Goal: Task Accomplishment & Management: Manage account settings

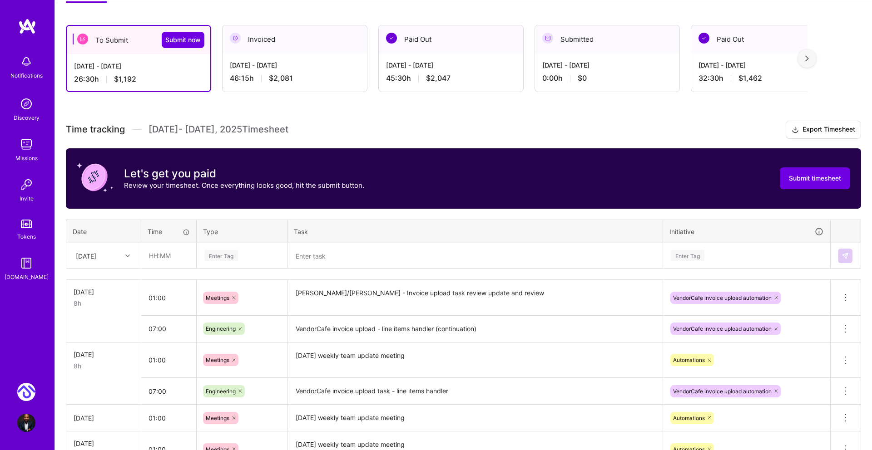
scroll to position [281, 0]
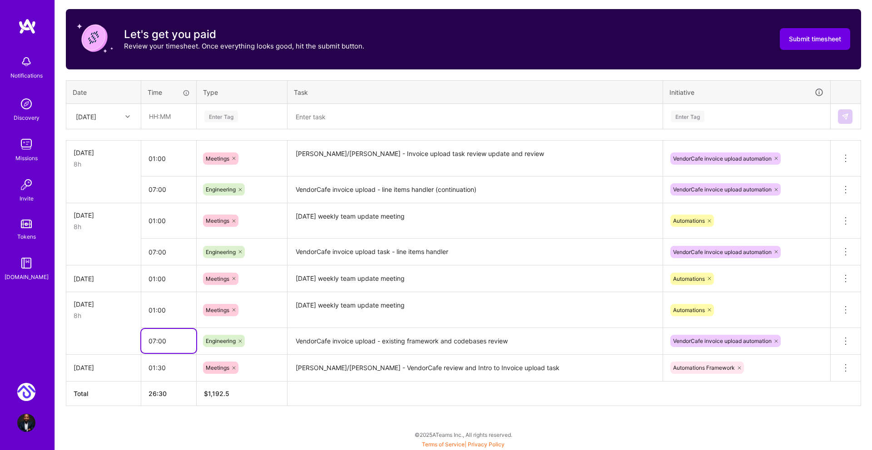
click at [155, 340] on input "07:00" at bounding box center [168, 341] width 55 height 24
type input "04:00"
click at [551, 74] on div "Time tracking [DATE] - [DATE] Timesheet Export Timesheet Let's get you paid Rev…" at bounding box center [463, 193] width 795 height 425
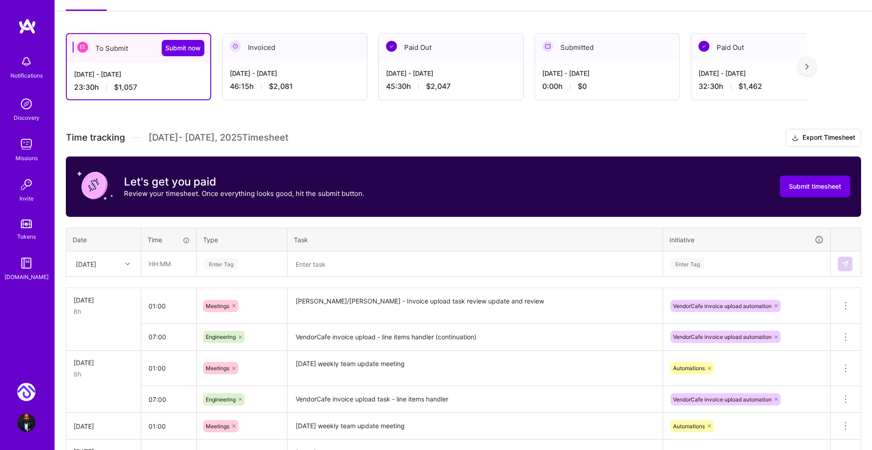
scroll to position [132, 0]
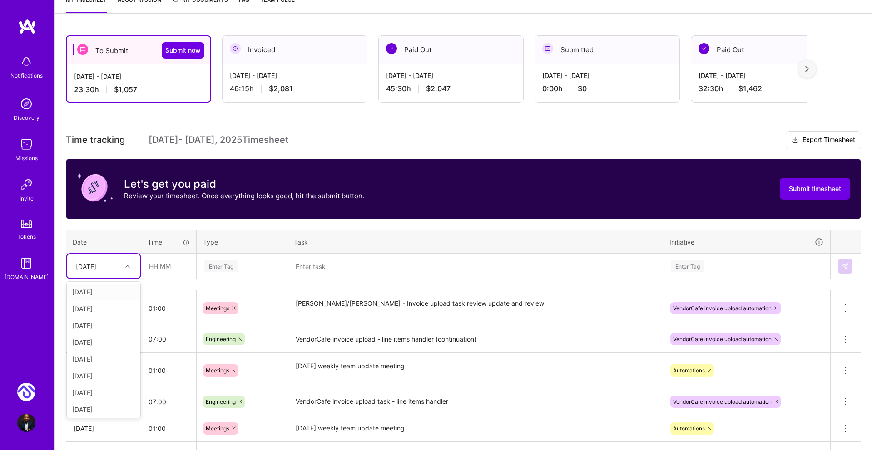
click at [130, 268] on div at bounding box center [129, 267] width 14 height 12
click at [99, 342] on div "[DATE]" at bounding box center [104, 342] width 74 height 17
click at [153, 268] on input "text" at bounding box center [169, 266] width 54 height 24
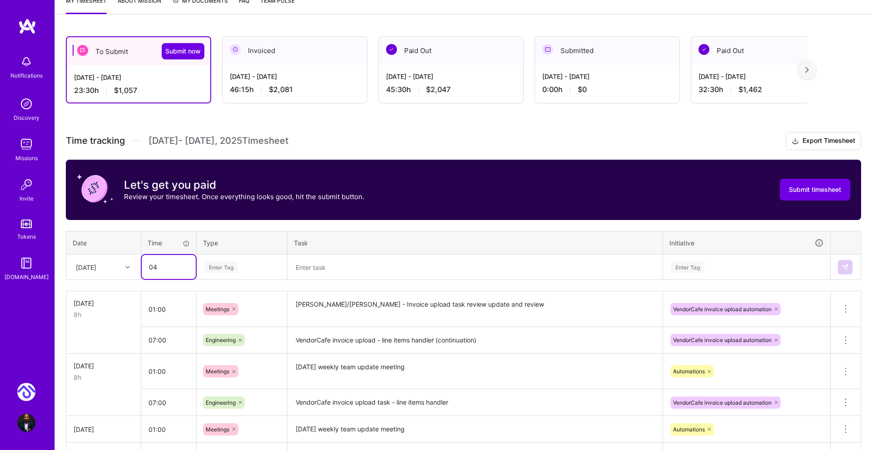
scroll to position [130, 0]
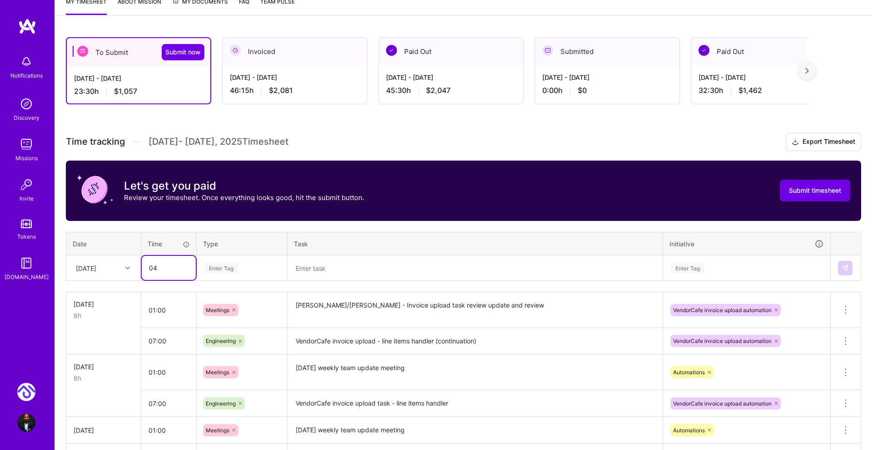
click at [152, 266] on input "04" at bounding box center [169, 268] width 54 height 24
type input "03:00"
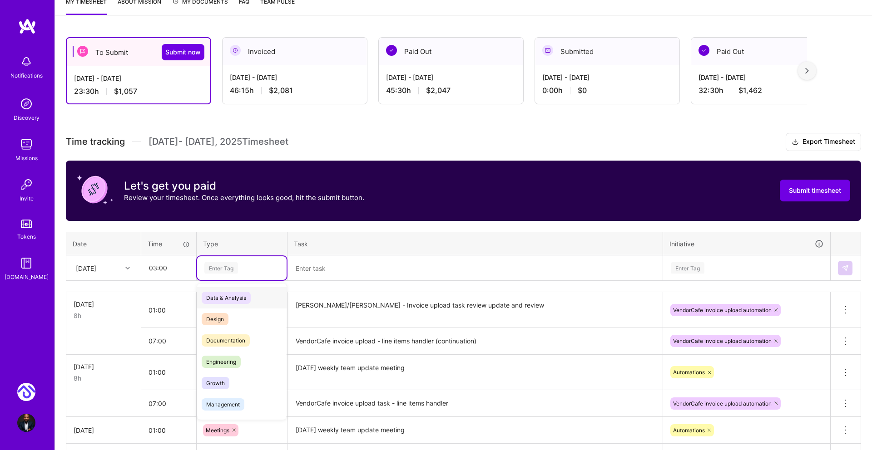
click at [238, 264] on div "Enter Tag" at bounding box center [241, 267] width 77 height 11
click at [228, 359] on span "Engineering" at bounding box center [221, 362] width 39 height 12
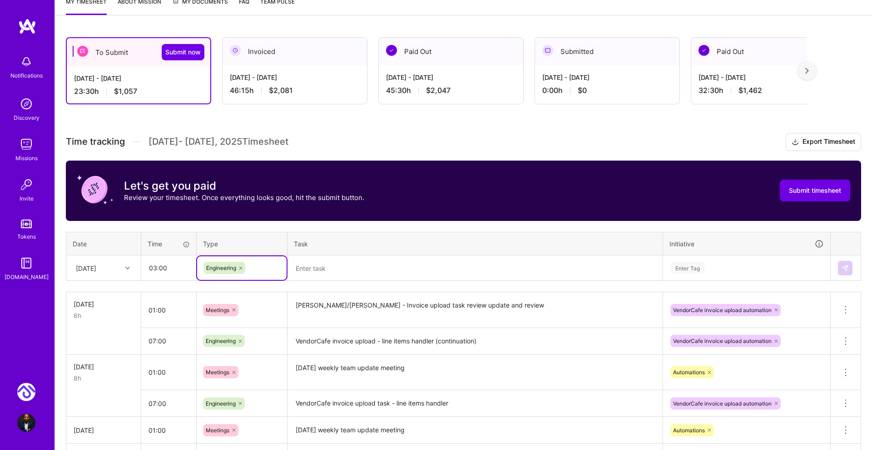
click at [314, 271] on textarea at bounding box center [474, 268] width 373 height 24
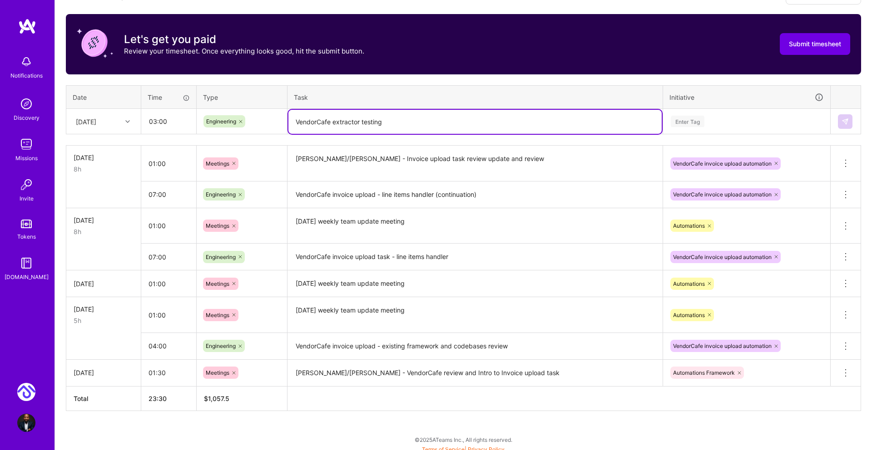
scroll to position [281, 0]
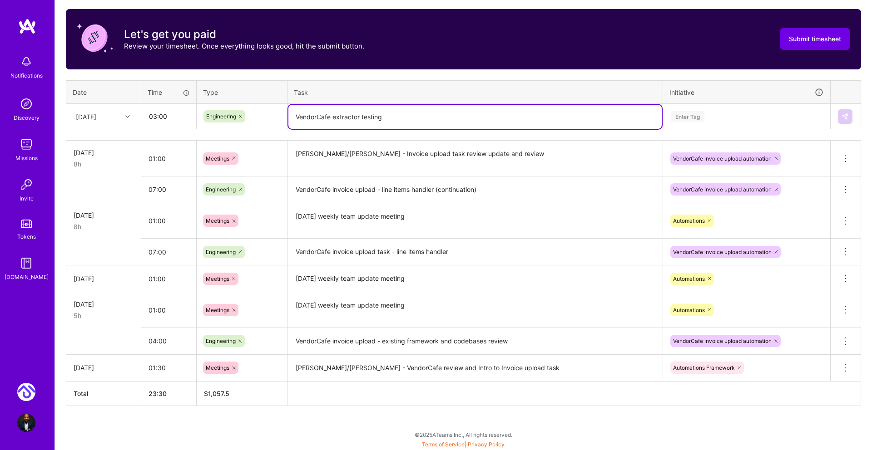
type textarea "VendorCafe extractor testing"
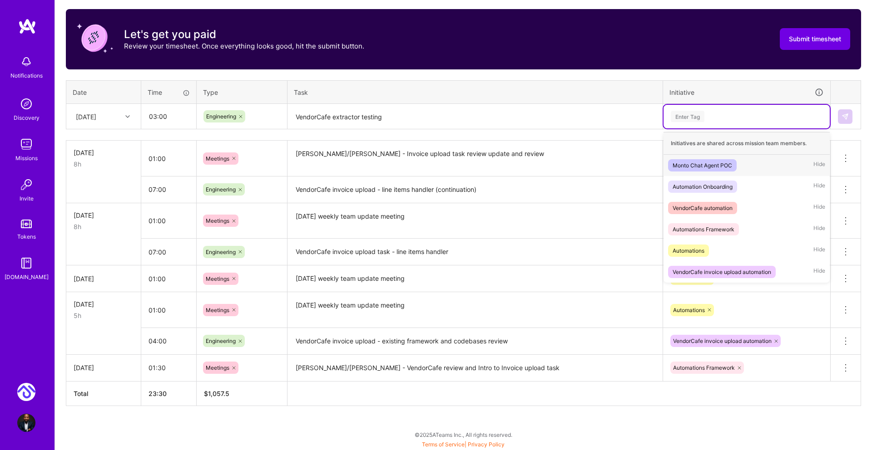
drag, startPoint x: 679, startPoint y: 108, endPoint x: 684, endPoint y: 112, distance: 5.8
click at [680, 108] on div "Enter Tag" at bounding box center [746, 117] width 166 height 24
click at [717, 203] on div "VendorCafe automation" at bounding box center [702, 208] width 60 height 10
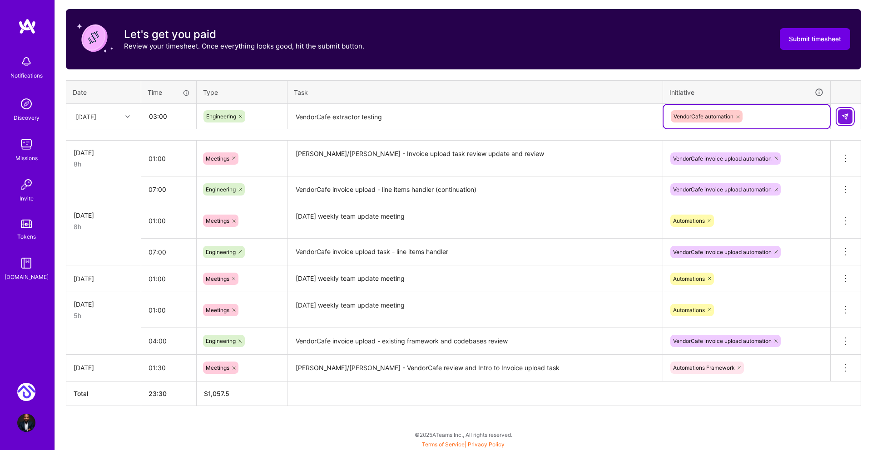
click at [842, 112] on button at bounding box center [844, 116] width 15 height 15
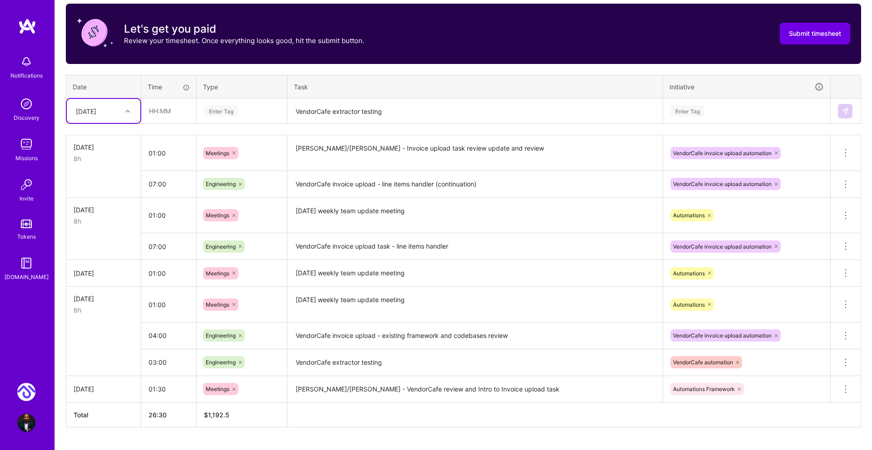
scroll to position [285, 0]
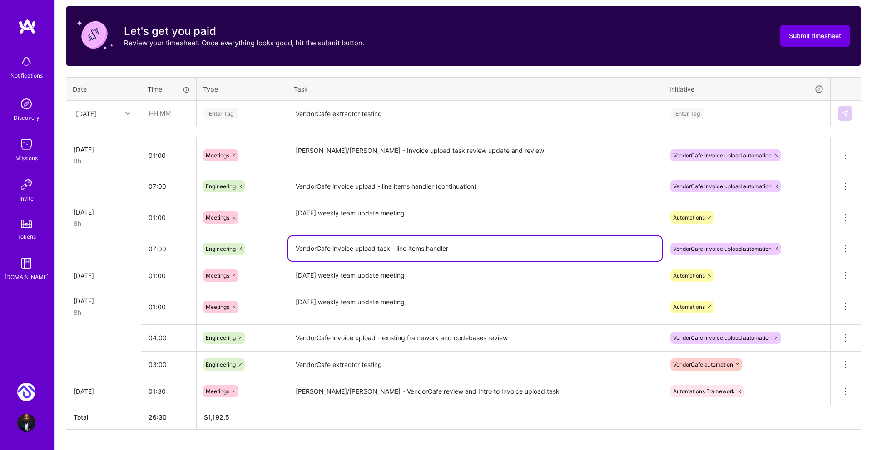
drag, startPoint x: 294, startPoint y: 248, endPoint x: 479, endPoint y: 255, distance: 185.3
click at [479, 255] on textarea "VendorCafe invoice upload task - line items handler" at bounding box center [474, 248] width 373 height 25
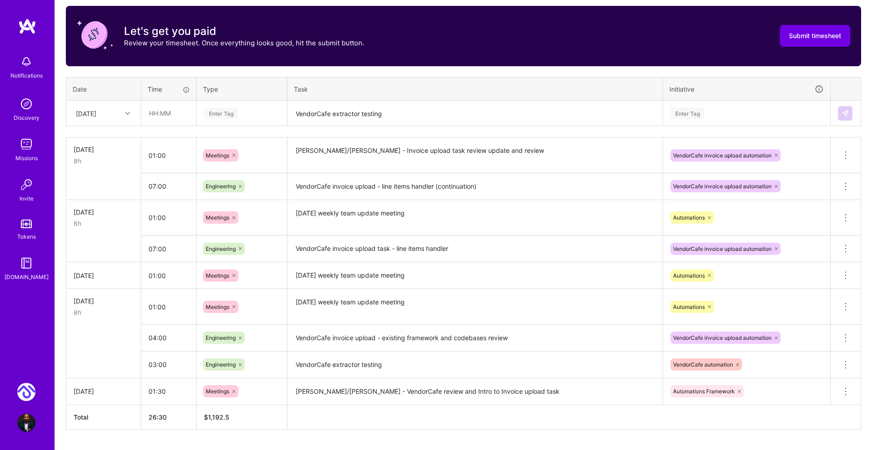
scroll to position [286, 0]
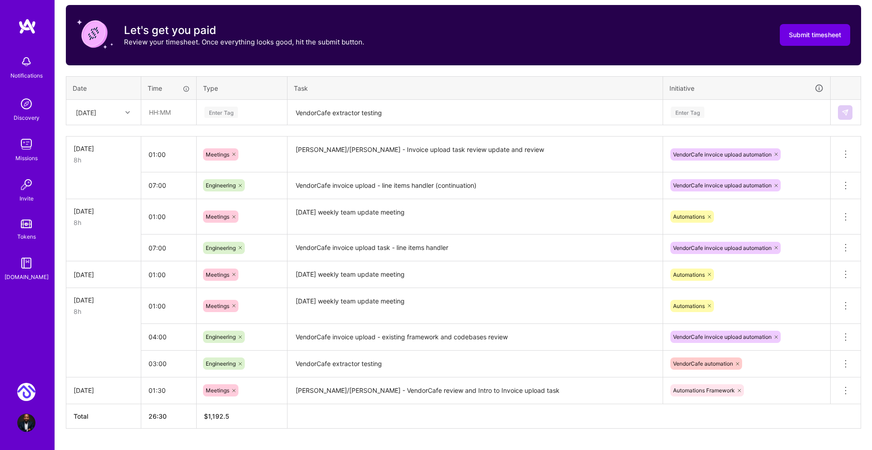
click at [362, 436] on div "To Submit Submit now [DATE] - [DATE] 26:30 h $1,192 Invoiced [DATE] - [DATE] 46…" at bounding box center [463, 172] width 817 height 603
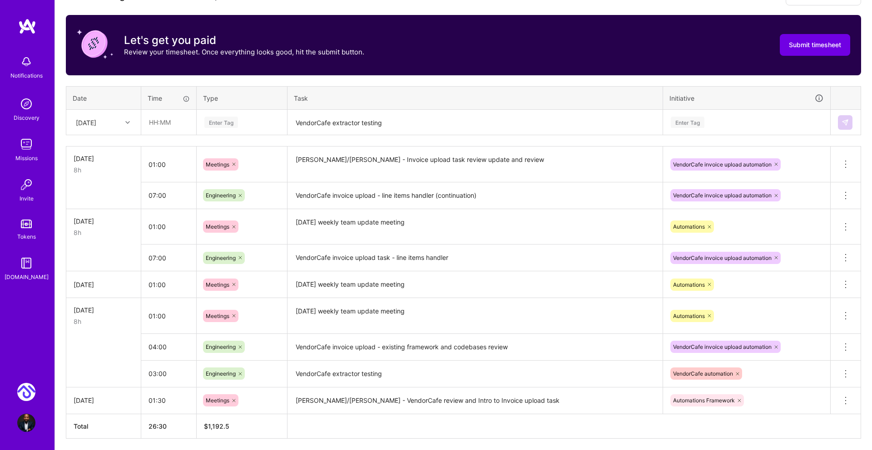
scroll to position [274, 0]
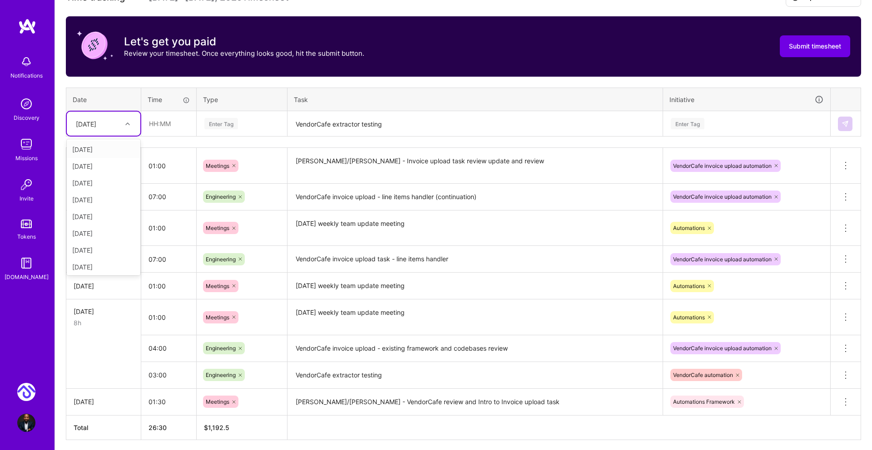
click at [129, 124] on icon at bounding box center [127, 124] width 5 height 5
click at [167, 138] on div "Time tracking [DATE] - [DATE] Timesheet Export Timesheet Let's get you paid Rev…" at bounding box center [463, 215] width 795 height 452
click at [157, 126] on input "text" at bounding box center [169, 124] width 54 height 24
click at [175, 130] on input "08" at bounding box center [169, 124] width 54 height 24
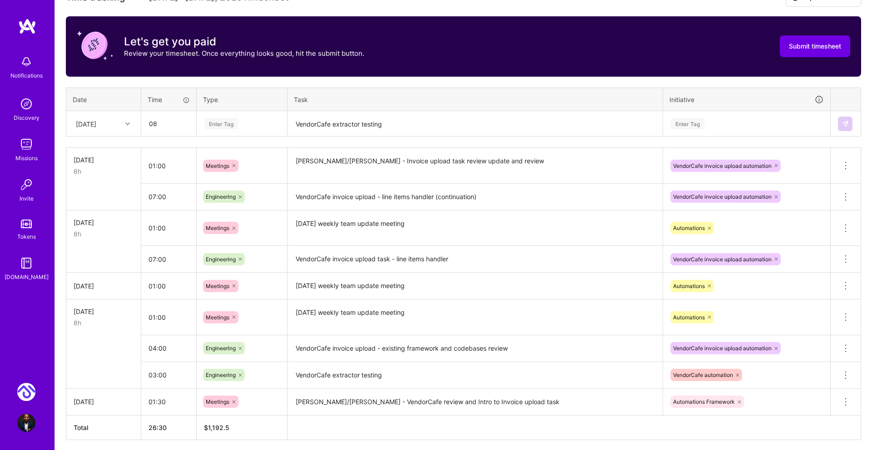
type input "08:00"
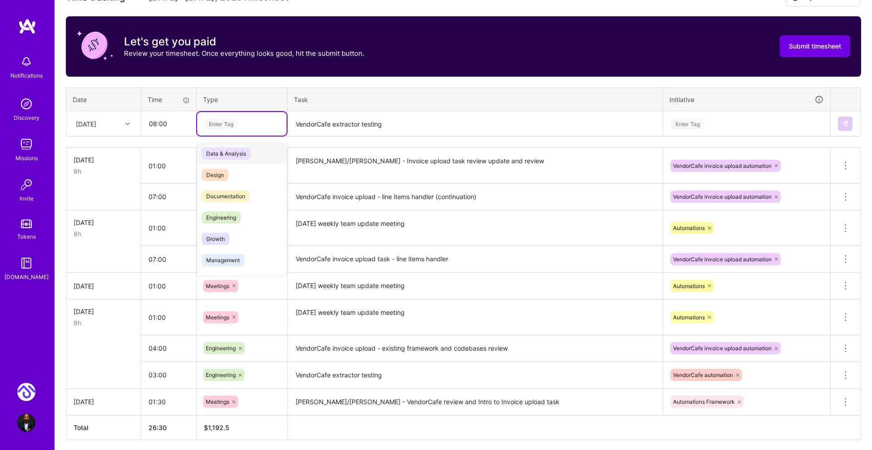
click at [258, 122] on div "Enter Tag" at bounding box center [241, 123] width 77 height 11
click at [231, 215] on span "Engineering" at bounding box center [221, 218] width 39 height 12
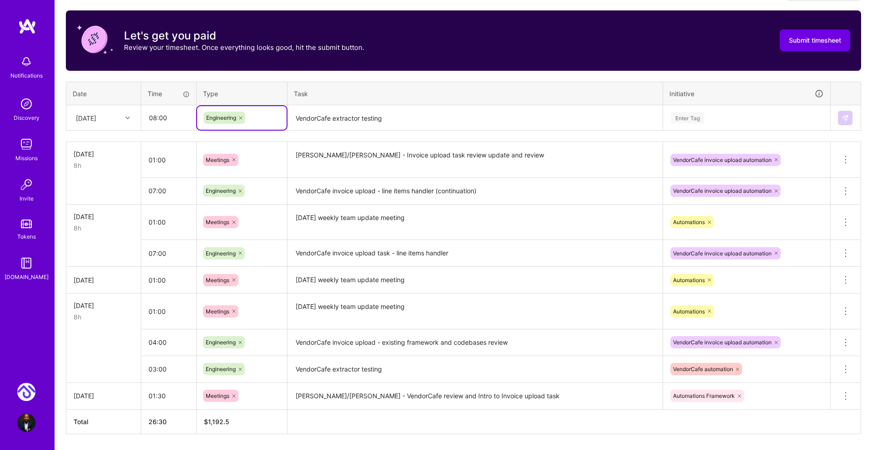
scroll to position [281, 0]
click at [367, 114] on textarea "VendorCafe extractor testing" at bounding box center [474, 118] width 373 height 24
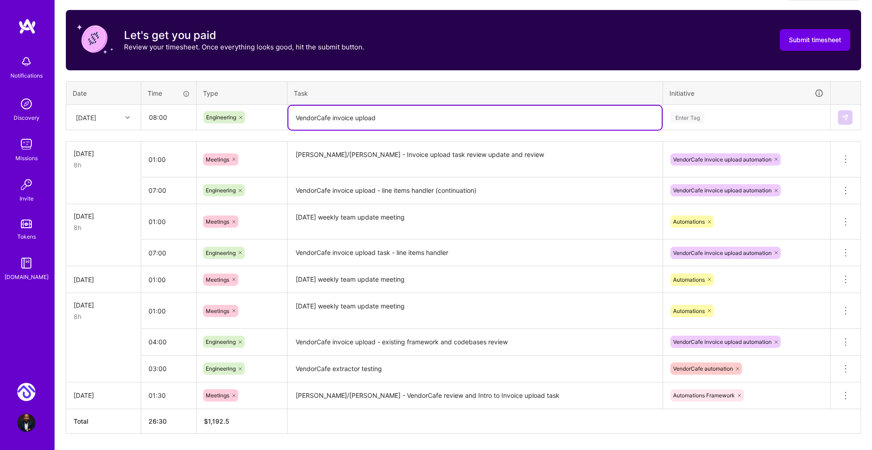
click at [679, 113] on div "Enter Tag" at bounding box center [687, 117] width 34 height 14
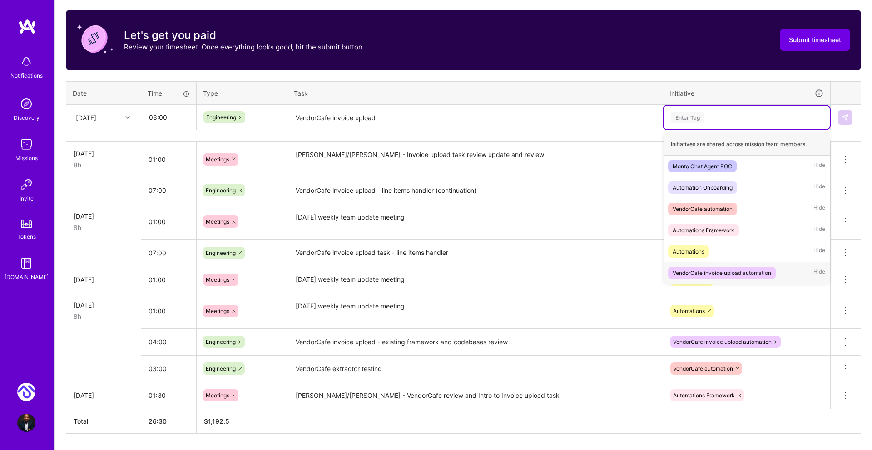
click at [726, 271] on div "VendorCafe invoice upload automation" at bounding box center [721, 273] width 98 height 10
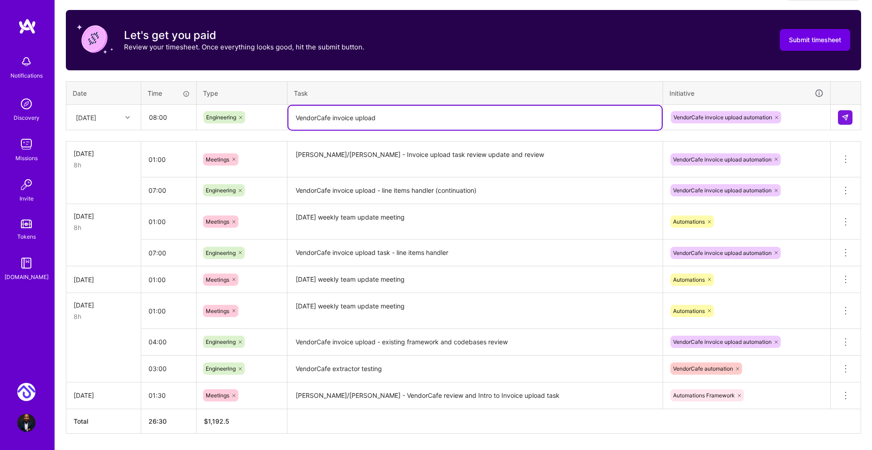
click at [405, 124] on textarea "VendorCafe invoice upload" at bounding box center [474, 118] width 373 height 24
type textarea "VendorCafe invoice upload task"
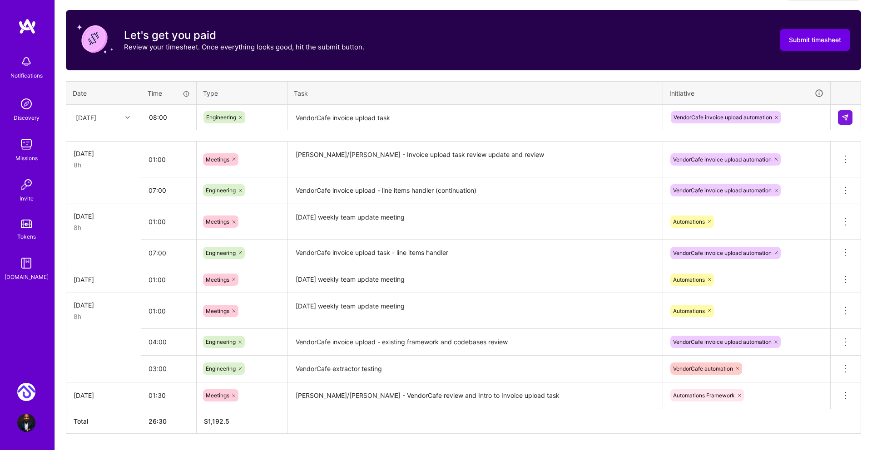
click at [274, 132] on div "Time tracking [DATE] - [DATE] Timesheet Export Timesheet Let's get you paid Rev…" at bounding box center [463, 208] width 795 height 452
click at [128, 118] on icon at bounding box center [127, 117] width 5 height 5
click at [95, 194] on div "[DATE]" at bounding box center [104, 193] width 74 height 17
click at [845, 115] on img at bounding box center [844, 117] width 7 height 7
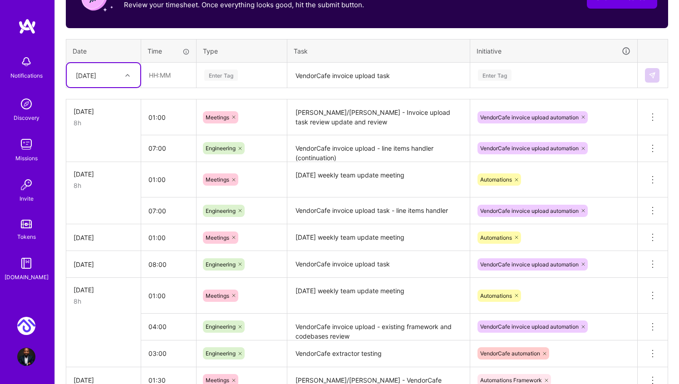
scroll to position [323, 0]
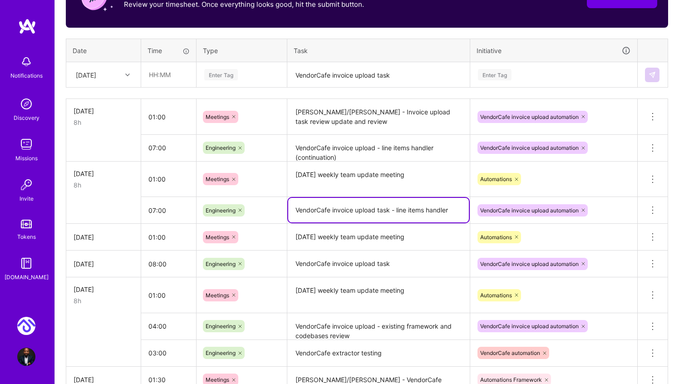
drag, startPoint x: 294, startPoint y: 207, endPoint x: 390, endPoint y: 207, distance: 96.2
click at [390, 207] on textarea "VendorCafe invoice upload task - line items handler" at bounding box center [378, 210] width 181 height 25
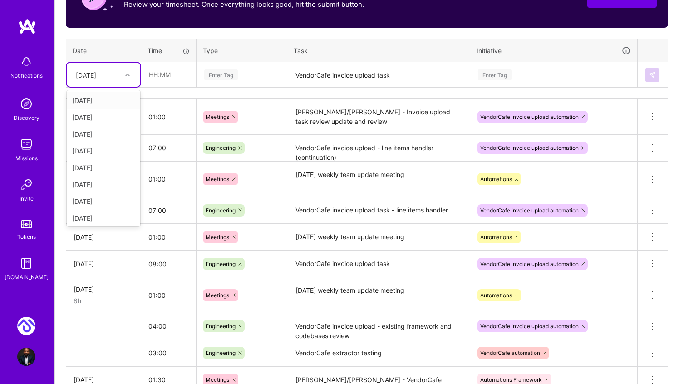
click at [131, 77] on div at bounding box center [129, 75] width 14 height 12
click at [419, 75] on div "VendorCafe invoice upload task" at bounding box center [379, 75] width 182 height 0
click at [128, 74] on icon at bounding box center [127, 75] width 5 height 5
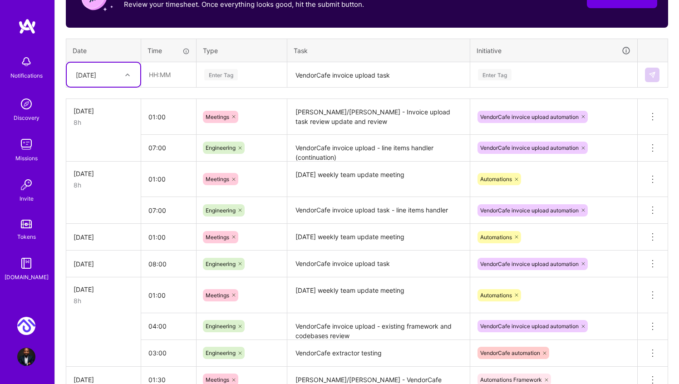
click at [128, 74] on icon at bounding box center [127, 75] width 5 height 5
click at [108, 135] on div "[DATE]" at bounding box center [104, 132] width 74 height 17
click at [163, 74] on input "text" at bounding box center [169, 75] width 54 height 24
click at [156, 74] on input "text" at bounding box center [169, 75] width 54 height 24
type input "08:00"
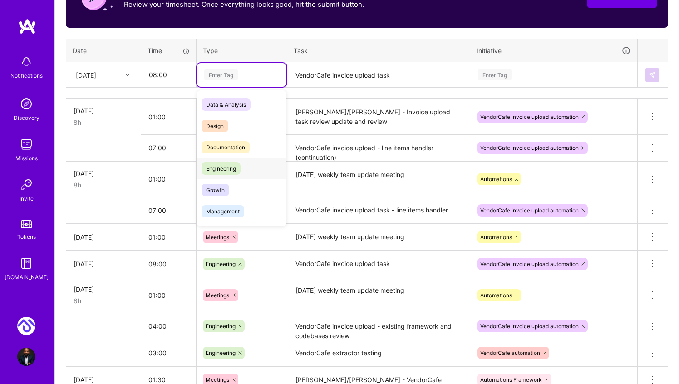
click at [222, 167] on span "Engineering" at bounding box center [221, 169] width 39 height 12
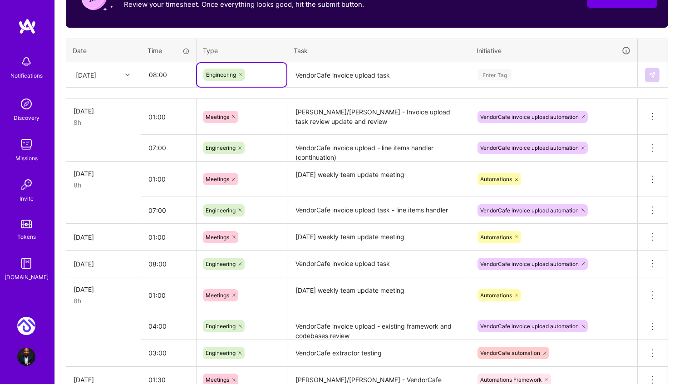
click at [335, 90] on div "Time tracking [DATE] - [DATE] Timesheet Export Timesheet Let's get you paid Rev…" at bounding box center [367, 179] width 602 height 478
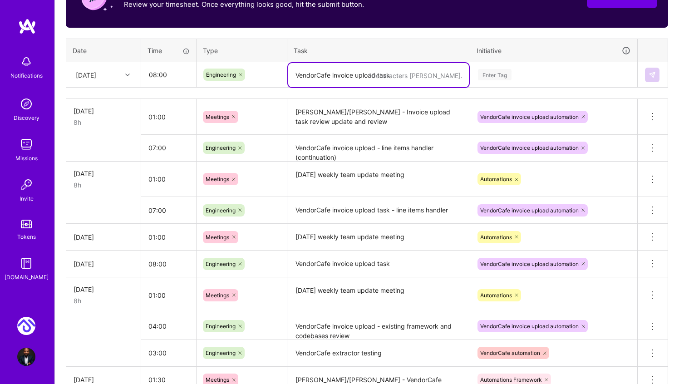
click at [331, 78] on textarea "VendorCafe invoice upload task" at bounding box center [378, 75] width 181 height 24
paste textarea "VendorCafe invoice upload task"
type textarea "VendorCafe invoice upload task"
click at [501, 60] on th "Initiative" at bounding box center [553, 51] width 167 height 24
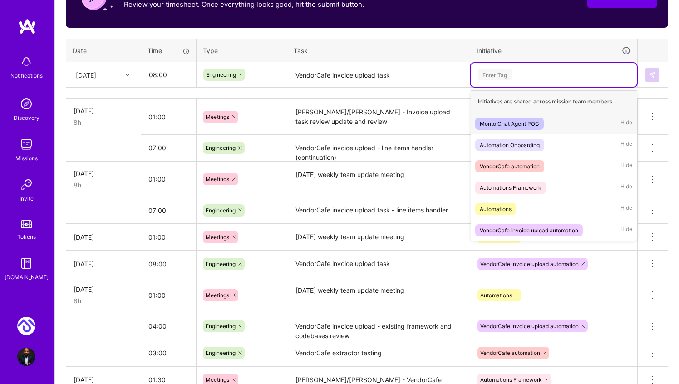
click at [495, 69] on div "Enter Tag" at bounding box center [495, 75] width 34 height 14
click at [518, 226] on div "VendorCafe invoice upload automation" at bounding box center [529, 231] width 98 height 10
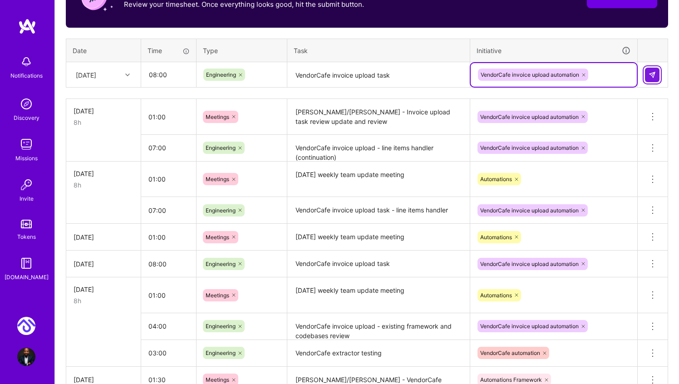
click at [653, 71] on img at bounding box center [652, 74] width 7 height 7
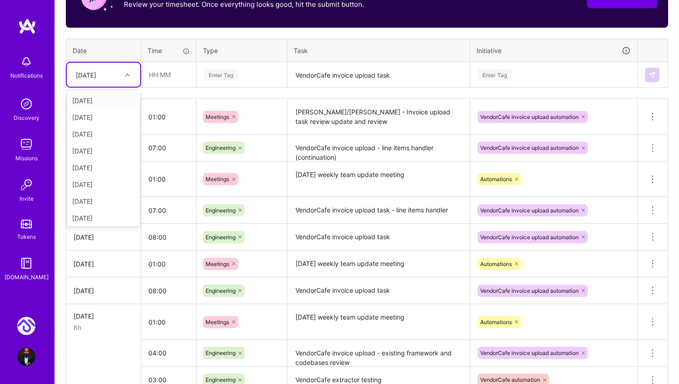
click at [127, 76] on icon at bounding box center [127, 75] width 5 height 5
click at [106, 220] on div "[DATE]" at bounding box center [104, 221] width 74 height 17
click at [158, 79] on input "text" at bounding box center [169, 75] width 54 height 24
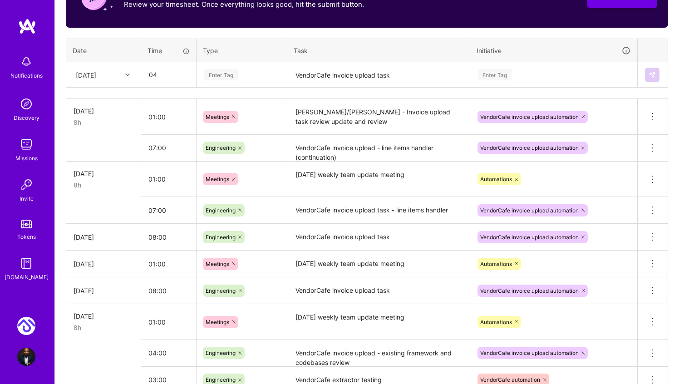
type input "04:00"
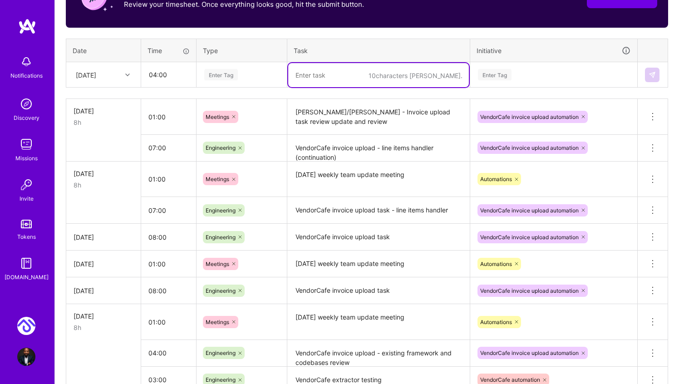
paste textarea "VendorCafe invoice upload task"
type textarea "VendorCafe invoice upload task"
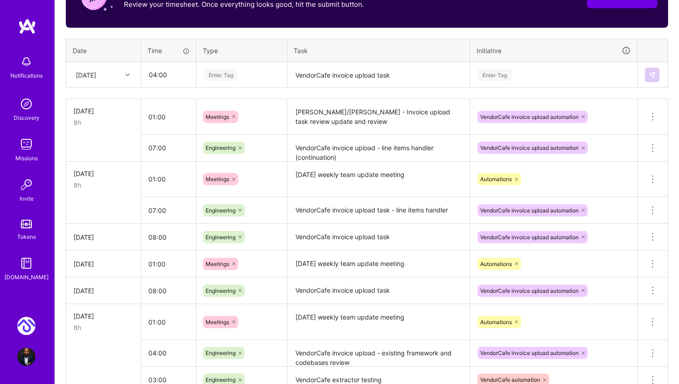
click at [496, 61] on th "Initiative" at bounding box center [553, 51] width 167 height 24
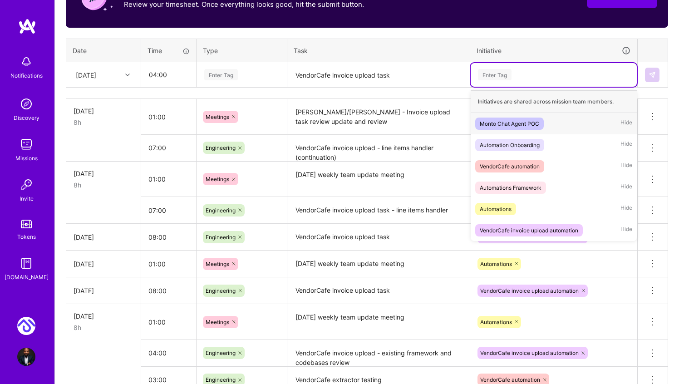
click at [496, 69] on div "Enter Tag" at bounding box center [495, 75] width 34 height 14
click at [530, 229] on div "VendorCafe invoice upload automation" at bounding box center [529, 231] width 98 height 10
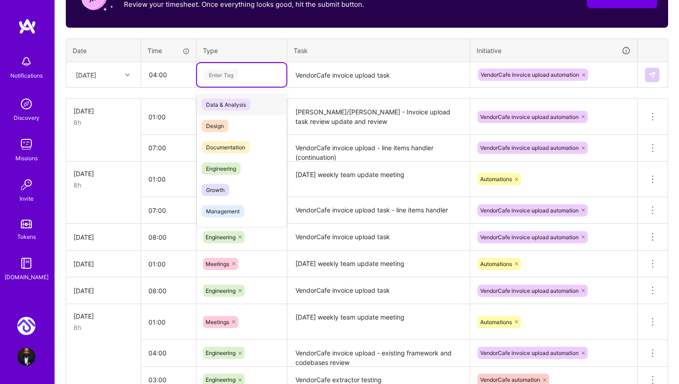
click at [212, 77] on div "Enter Tag" at bounding box center [221, 75] width 34 height 14
click at [230, 163] on span "Engineering" at bounding box center [221, 169] width 39 height 12
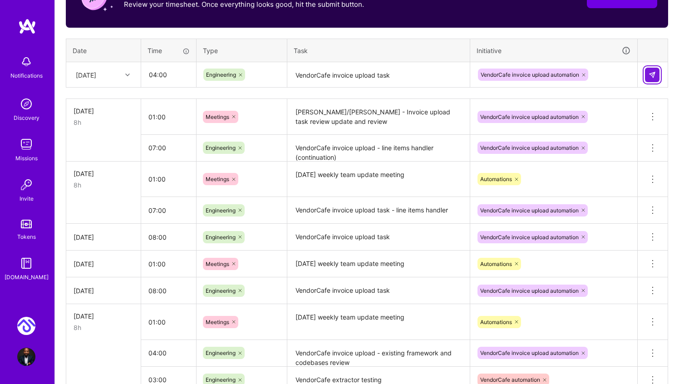
click at [655, 75] on img at bounding box center [652, 74] width 7 height 7
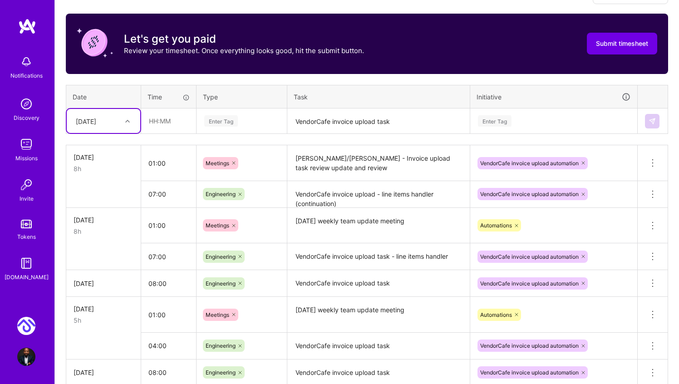
scroll to position [276, 0]
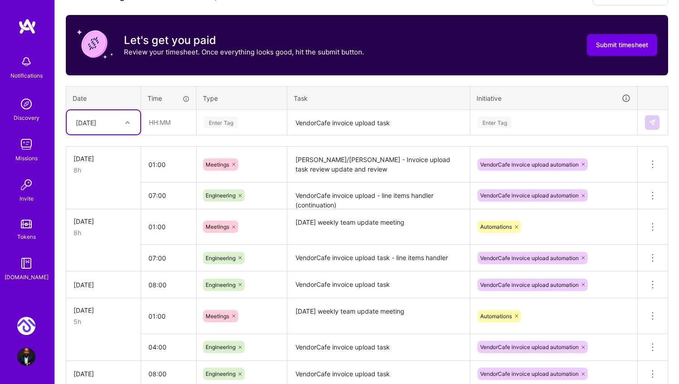
click at [123, 113] on div "[DATE]" at bounding box center [104, 122] width 74 height 24
click at [106, 183] on div "[DATE]" at bounding box center [104, 178] width 74 height 17
click at [151, 122] on input "text" at bounding box center [169, 122] width 54 height 24
type input "08:00"
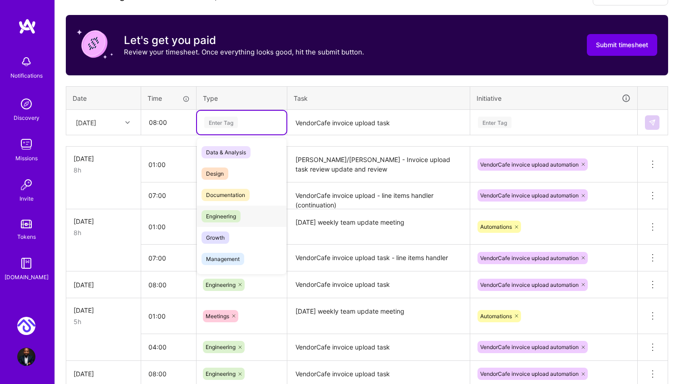
click at [240, 214] on span "Engineering" at bounding box center [221, 216] width 39 height 12
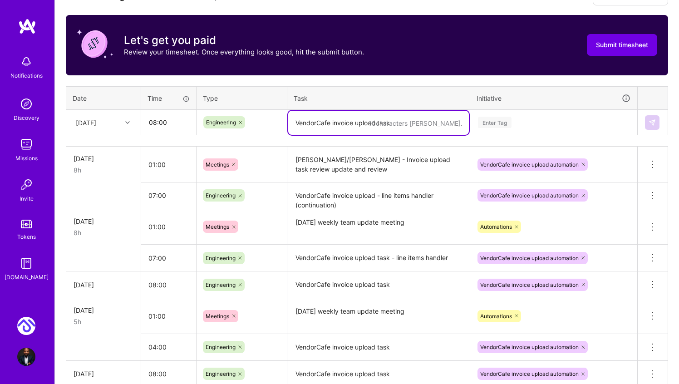
click at [335, 122] on textarea "VendorCafe invoice upload task" at bounding box center [378, 123] width 181 height 24
paste textarea "VendorCafe invoice upload task"
type textarea "VendorCafe invoice upload task"
click at [495, 126] on div "Enter Tag" at bounding box center [495, 122] width 34 height 14
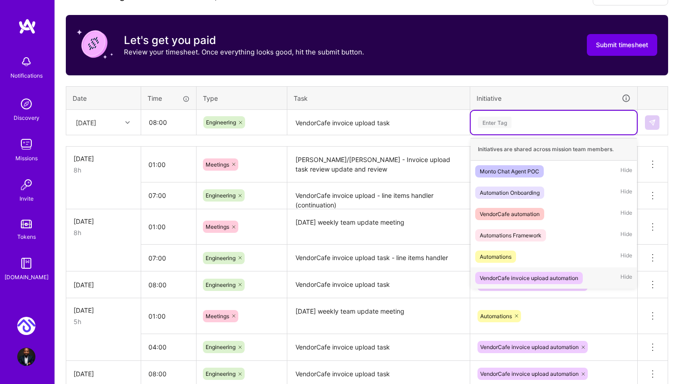
click at [513, 273] on div "VendorCafe invoice upload automation" at bounding box center [529, 278] width 98 height 10
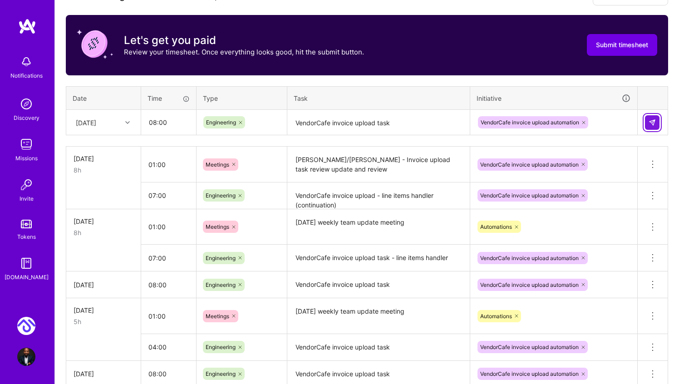
click at [652, 121] on img at bounding box center [652, 122] width 7 height 7
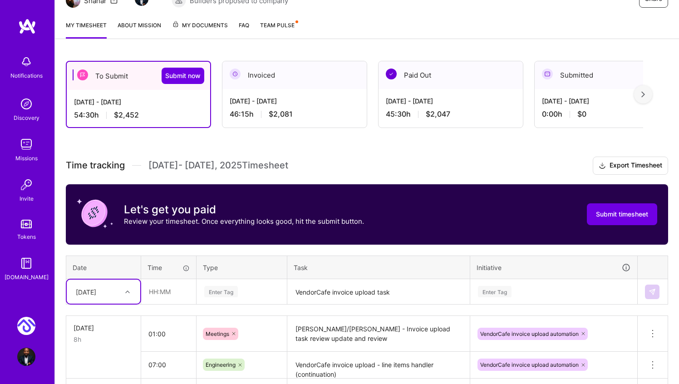
scroll to position [169, 0]
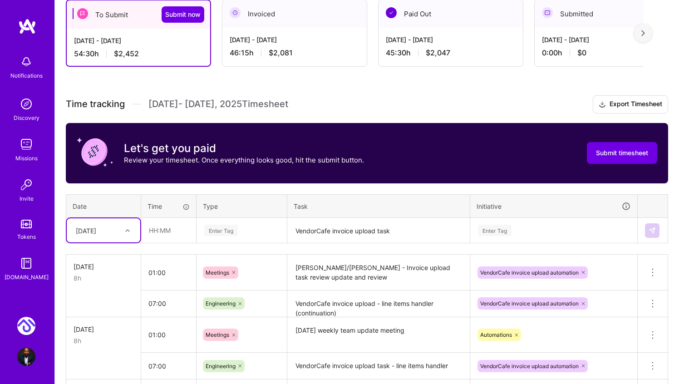
click at [125, 242] on div "option [DATE], selected. Select is focused ,type to refine list, press Down to …" at bounding box center [104, 230] width 74 height 24
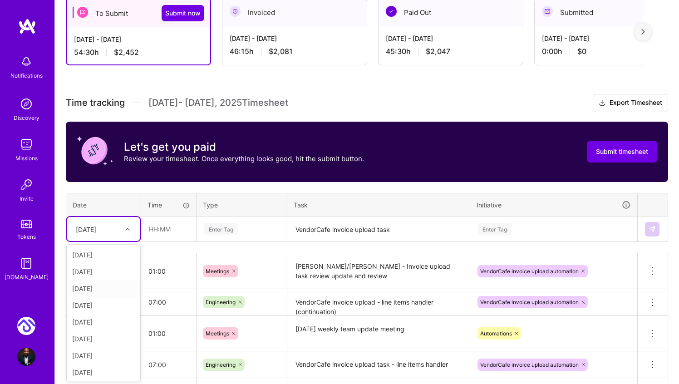
click at [106, 289] on div "[DATE]" at bounding box center [104, 288] width 74 height 17
click at [153, 230] on input "text" at bounding box center [169, 229] width 54 height 24
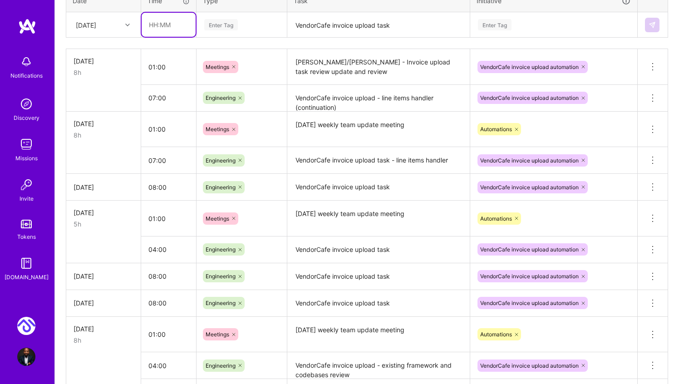
scroll to position [331, 0]
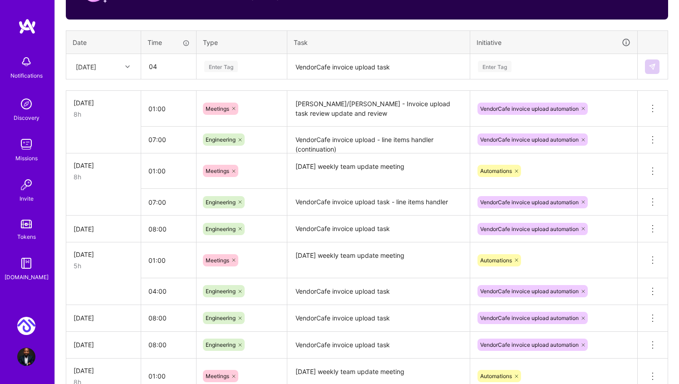
type input "04:00"
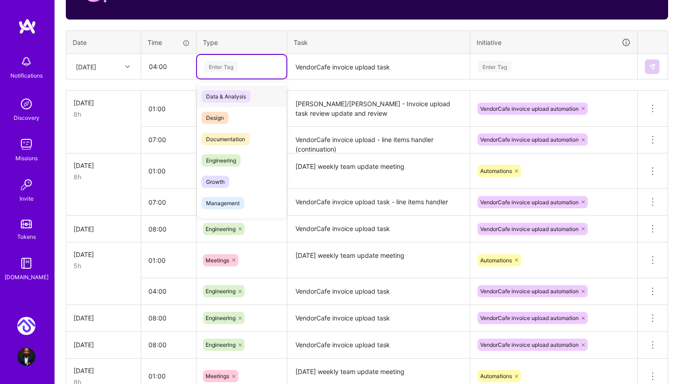
click at [232, 67] on div "Enter Tag" at bounding box center [221, 66] width 34 height 14
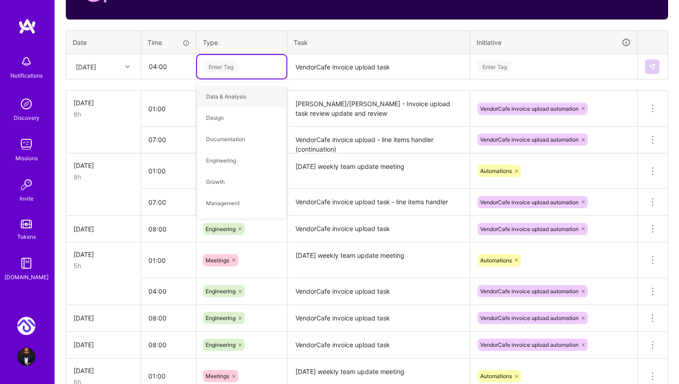
click at [232, 67] on div "Enter Tag" at bounding box center [221, 66] width 34 height 14
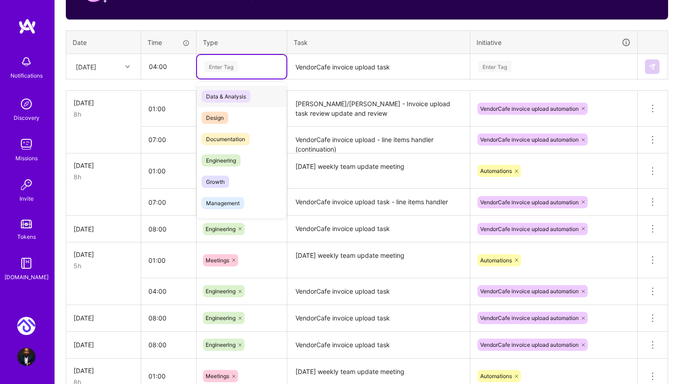
click at [232, 67] on div "Enter Tag" at bounding box center [221, 66] width 34 height 14
click at [231, 158] on span "Engineering" at bounding box center [221, 160] width 39 height 12
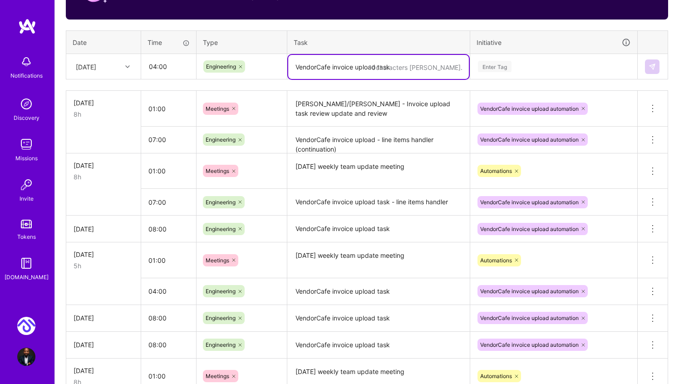
click at [345, 68] on textarea "VendorCafe invoice upload task" at bounding box center [378, 67] width 181 height 24
type textarea "VendorCafe upload task"
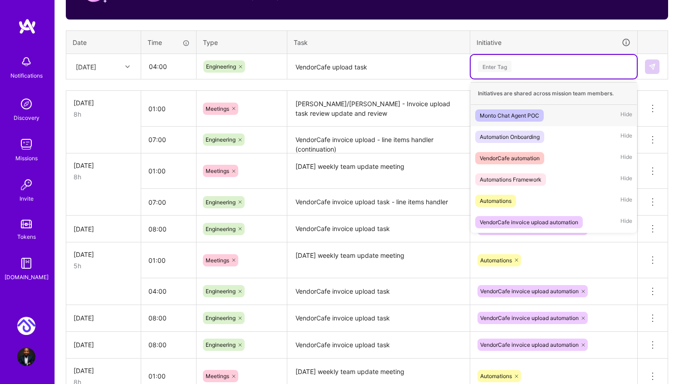
click at [497, 65] on div "Enter Tag" at bounding box center [495, 66] width 34 height 14
click at [534, 220] on div "VendorCafe invoice upload automation" at bounding box center [529, 222] width 98 height 10
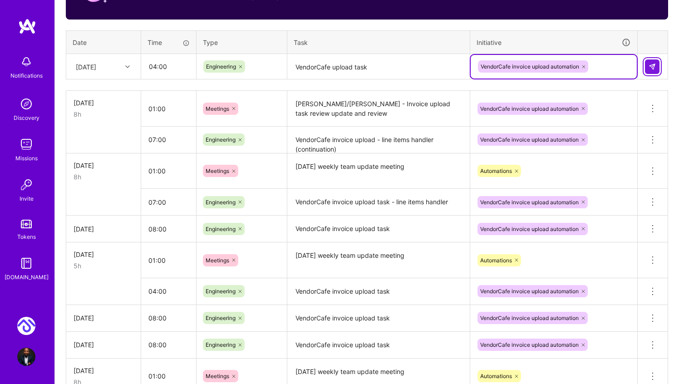
click at [653, 64] on img at bounding box center [652, 66] width 7 height 7
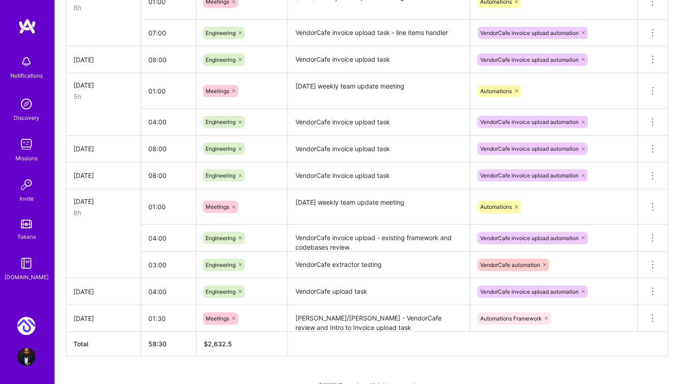
scroll to position [579, 0]
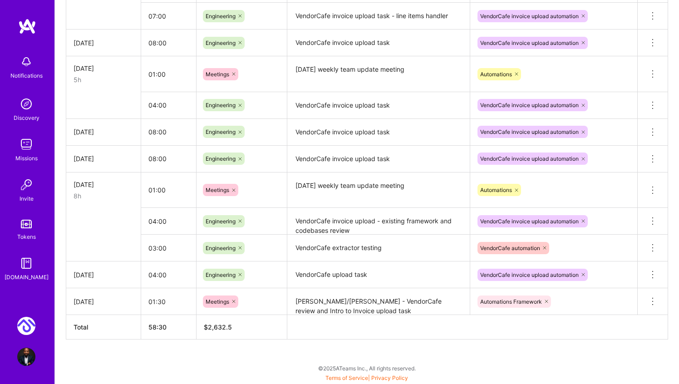
click at [582, 313] on div "Automations Framework" at bounding box center [553, 302] width 167 height 24
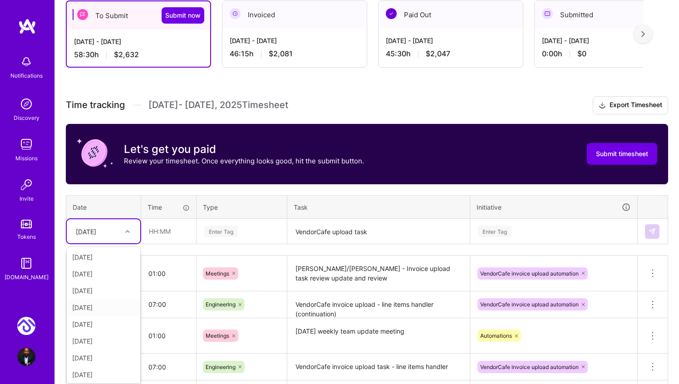
scroll to position [169, 0]
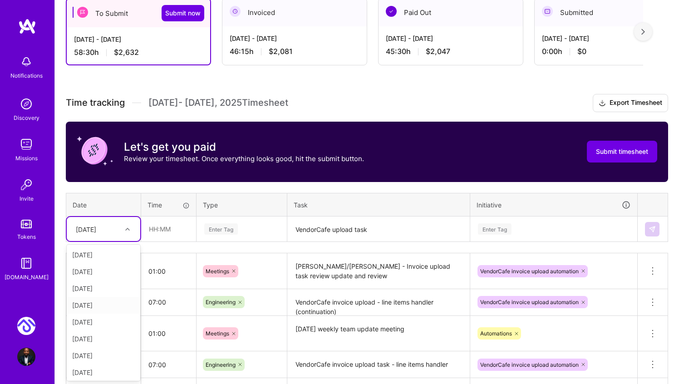
click at [125, 241] on div "option [DATE], selected. option [DATE] focused, 5 of 15. 14 results available. …" at bounding box center [104, 229] width 74 height 24
click at [96, 276] on div "[DATE]" at bounding box center [104, 271] width 74 height 17
click at [154, 232] on input "text" at bounding box center [169, 229] width 54 height 24
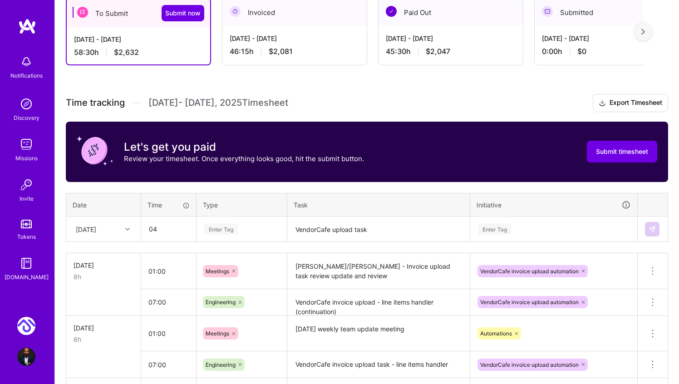
type input "04:00"
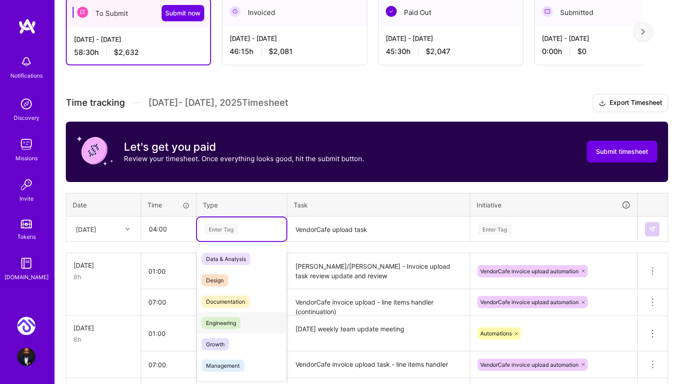
click at [229, 322] on span "Engineering" at bounding box center [221, 323] width 39 height 12
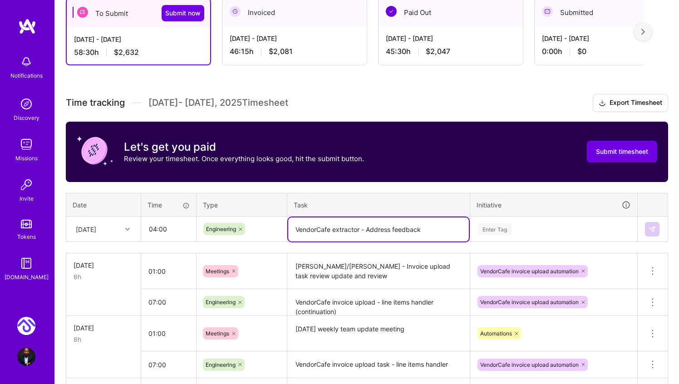
type textarea "VendorCafe extractor - Address feedback"
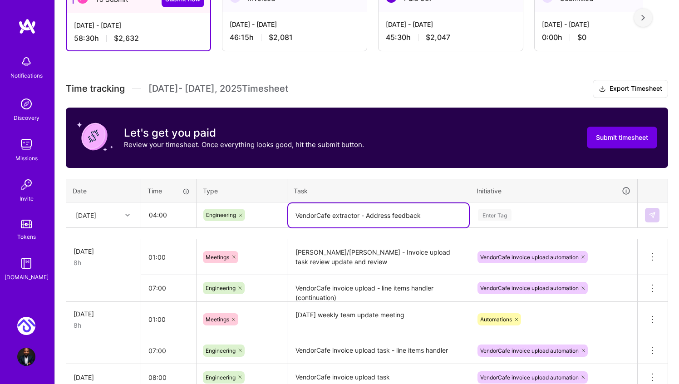
click at [499, 227] on div "Enter Tag" at bounding box center [554, 215] width 166 height 24
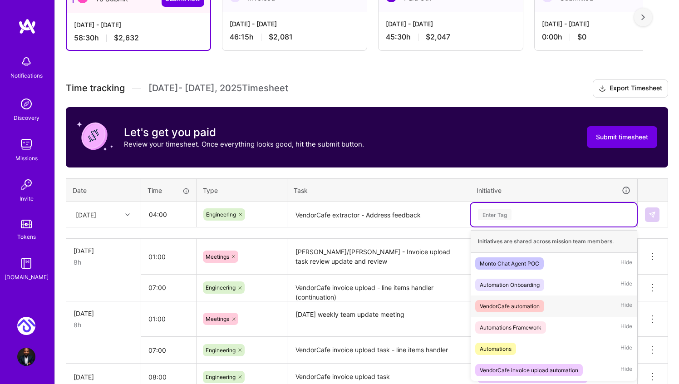
click at [530, 305] on div "VendorCafe automation" at bounding box center [510, 306] width 60 height 10
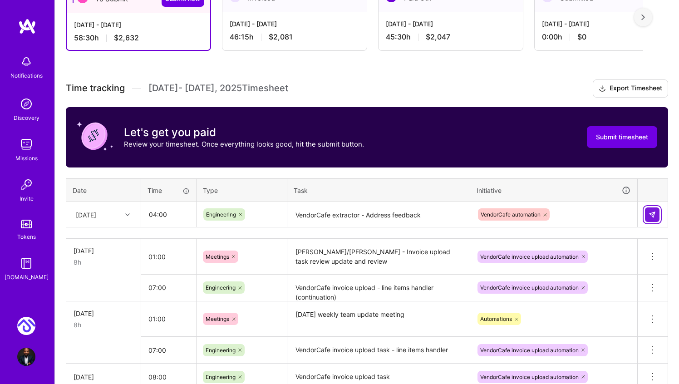
click at [650, 212] on img at bounding box center [652, 214] width 7 height 7
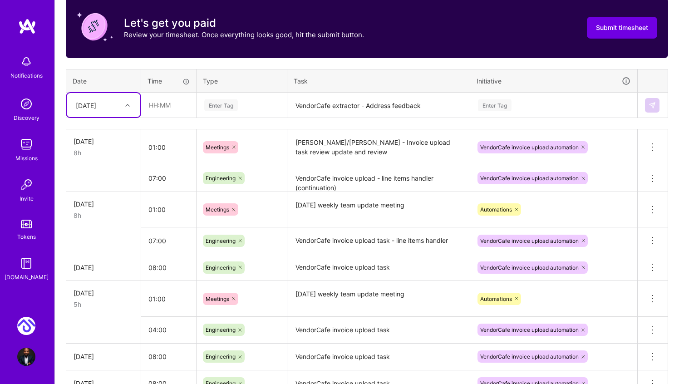
scroll to position [267, 0]
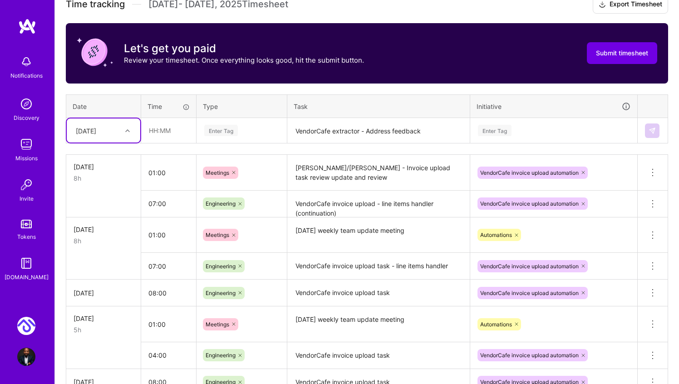
click at [133, 127] on div at bounding box center [129, 131] width 14 height 12
click at [99, 157] on div "[DATE]" at bounding box center [104, 156] width 74 height 17
click at [153, 127] on input "text" at bounding box center [169, 130] width 54 height 24
click at [183, 130] on input "02" at bounding box center [169, 130] width 54 height 24
type input "02:00"
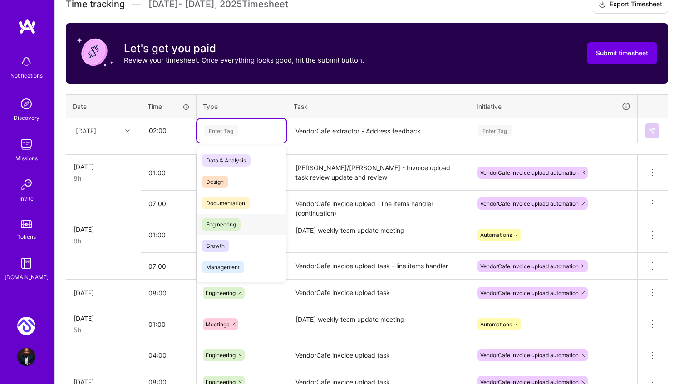
click at [230, 220] on span "Engineering" at bounding box center [221, 224] width 39 height 12
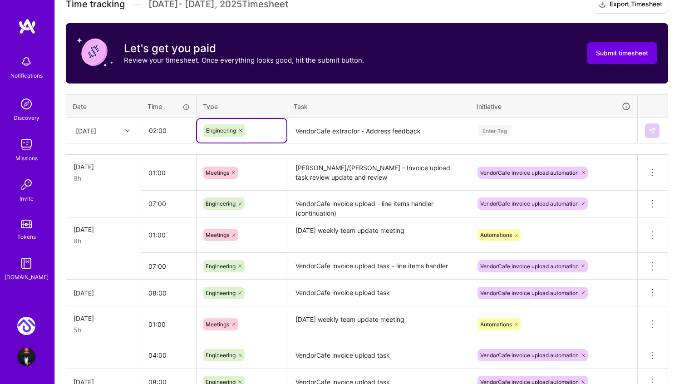
click at [342, 126] on textarea "VendorCafe extractor - Address feedback" at bounding box center [378, 131] width 181 height 24
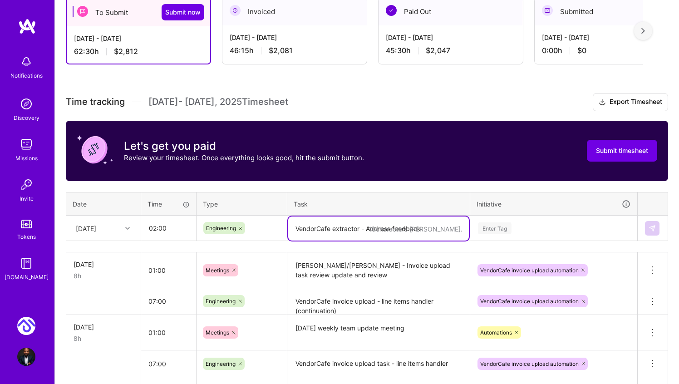
scroll to position [168, 0]
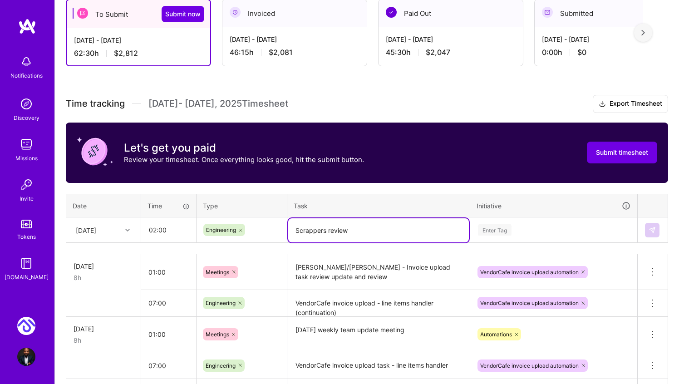
type textarea "Scrappers review"
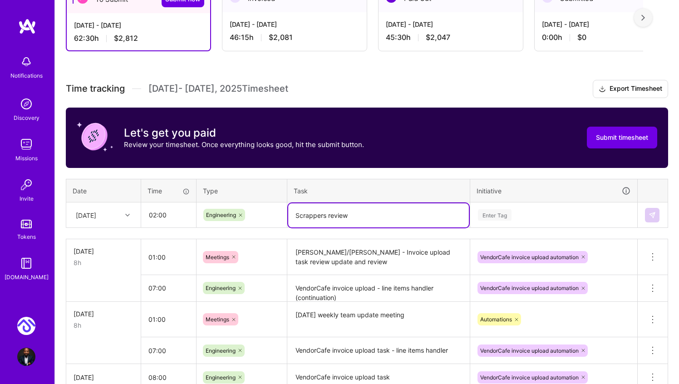
click at [500, 228] on div "Time tracking [DATE] - [DATE] Timesheet Export Timesheet Let's get you paid Rev…" at bounding box center [367, 390] width 602 height 621
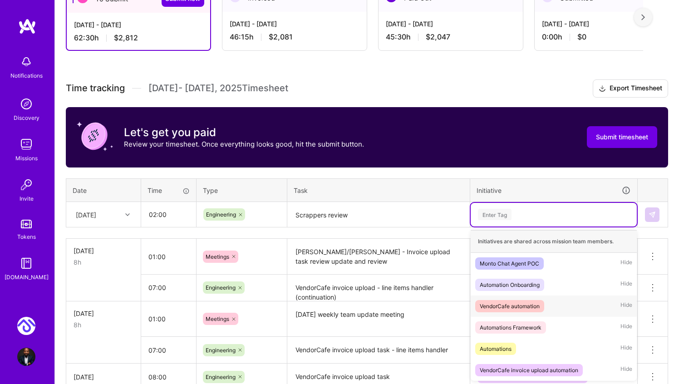
click at [557, 299] on div "VendorCafe automation Hide" at bounding box center [554, 305] width 166 height 21
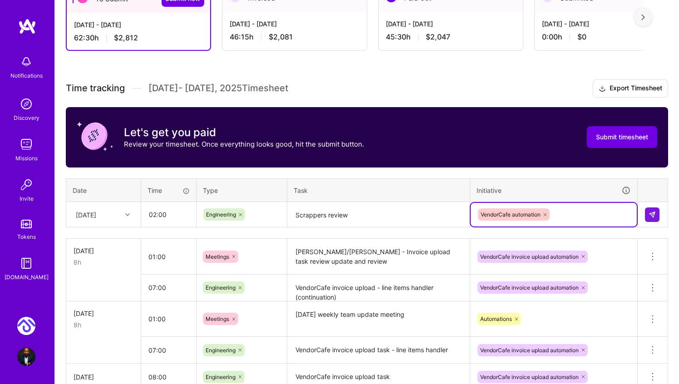
click at [373, 221] on textarea "Scrappers review" at bounding box center [378, 215] width 181 height 24
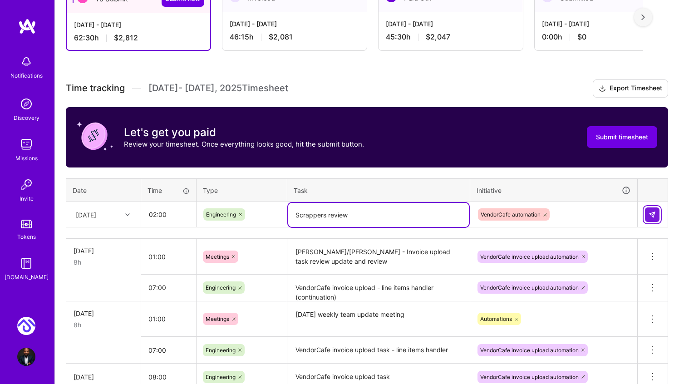
click at [652, 212] on img at bounding box center [652, 214] width 7 height 7
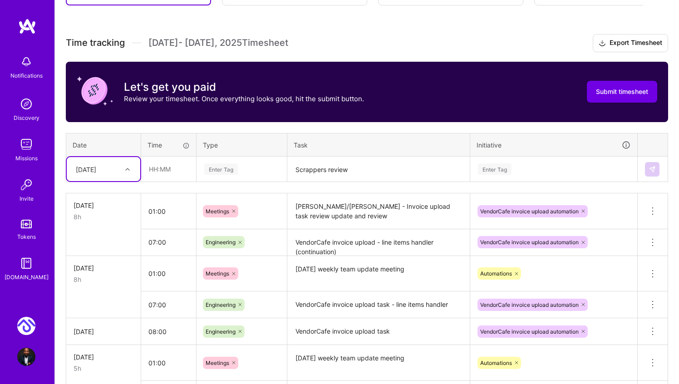
scroll to position [236, 0]
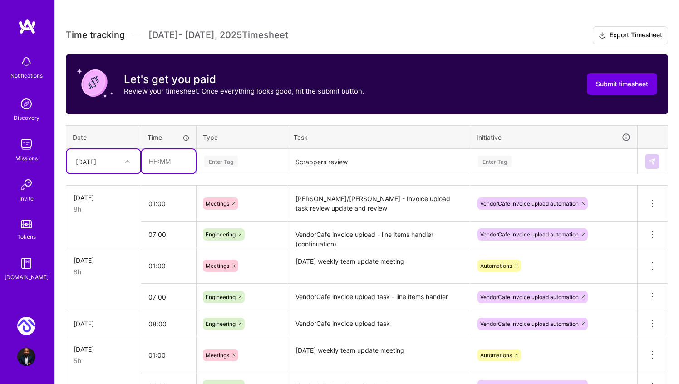
click at [165, 157] on input "text" at bounding box center [169, 161] width 54 height 24
type input "02:00"
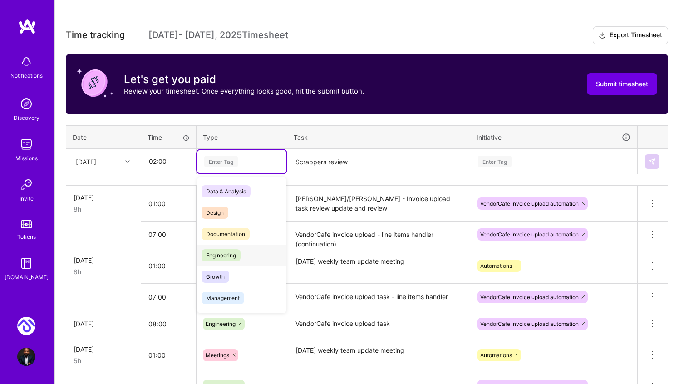
click at [220, 247] on div "Engineering" at bounding box center [241, 255] width 89 height 21
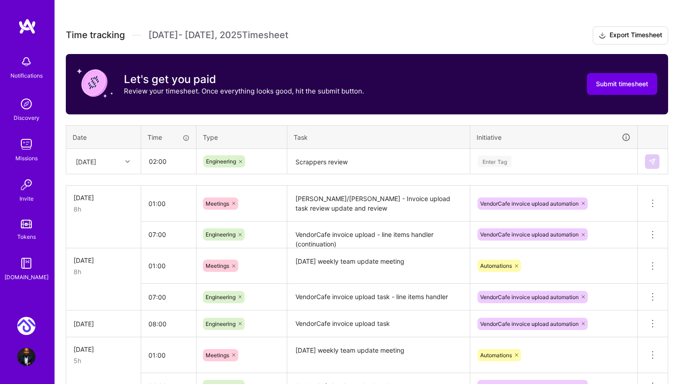
click at [325, 149] on td "Scrappers review" at bounding box center [378, 161] width 183 height 25
click at [320, 162] on textarea "Scrappers review" at bounding box center [378, 162] width 181 height 24
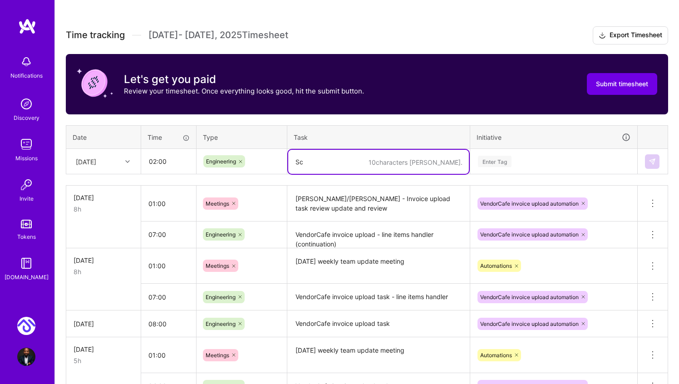
type textarea "S"
type textarea "Invoice upload material review"
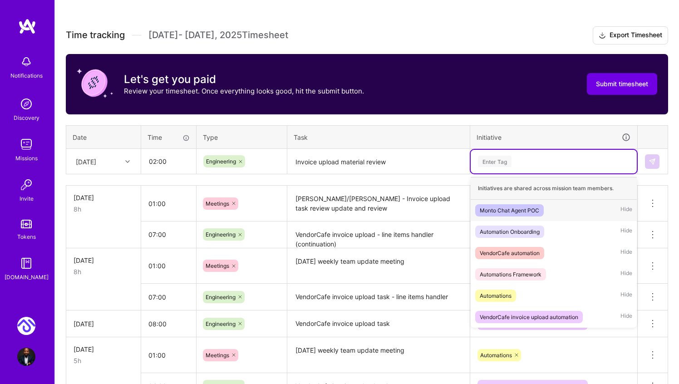
click at [508, 167] on div "Enter Tag" at bounding box center [554, 162] width 166 height 24
click at [545, 314] on div "VendorCafe invoice upload automation" at bounding box center [529, 317] width 98 height 10
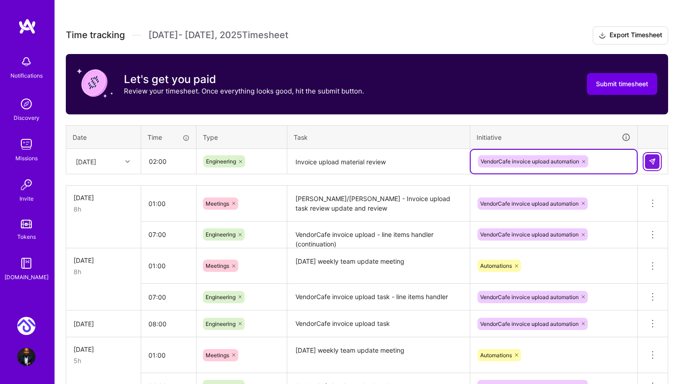
click at [653, 158] on img at bounding box center [652, 161] width 7 height 7
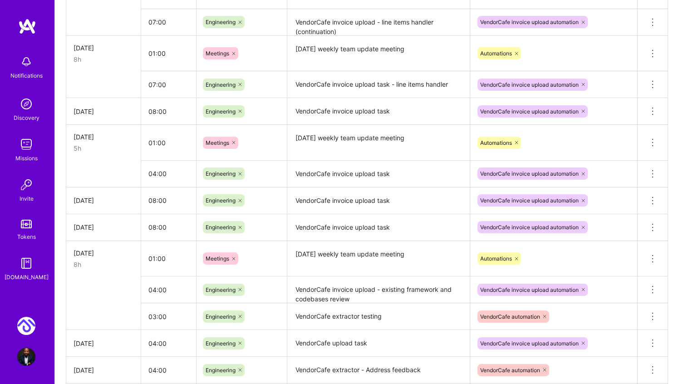
scroll to position [449, 0]
click at [154, 173] on input "04:00" at bounding box center [168, 173] width 55 height 24
click at [156, 174] on input "04:00" at bounding box center [168, 173] width 55 height 24
type input "07:00"
click at [175, 111] on input "08:00" at bounding box center [168, 111] width 55 height 24
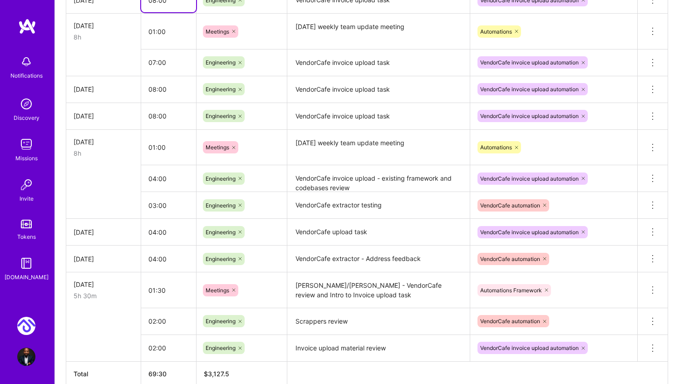
scroll to position [606, 0]
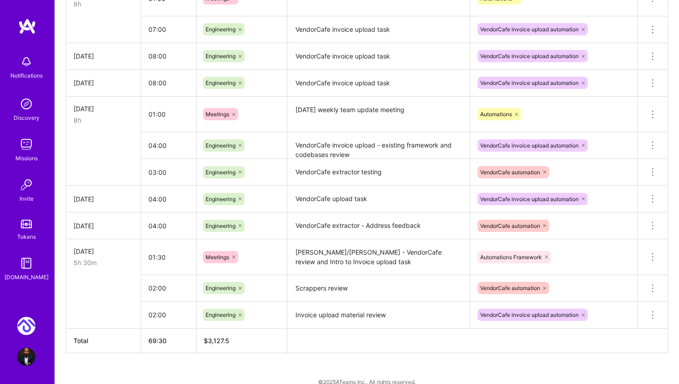
scroll to position [589, 0]
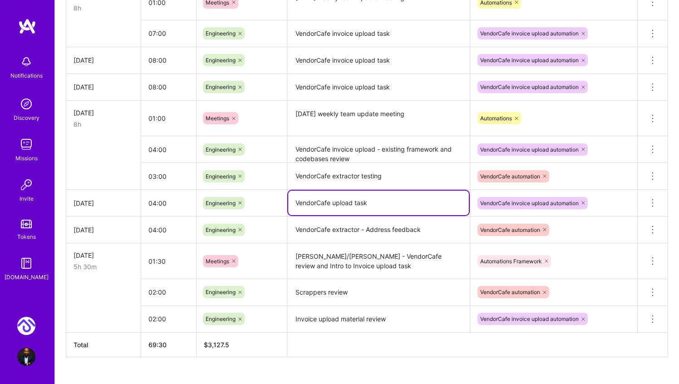
click at [381, 201] on textarea "VendorCafe upload task" at bounding box center [378, 203] width 181 height 25
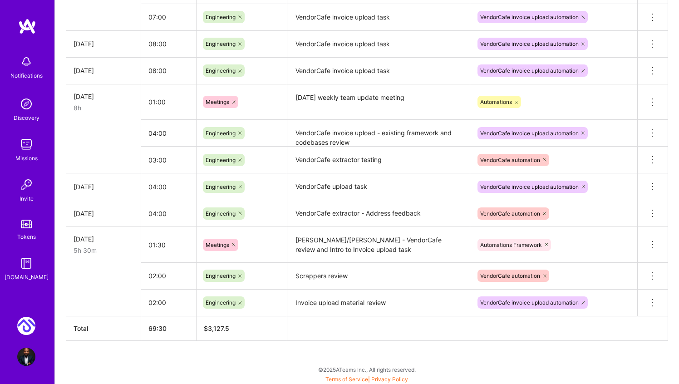
scroll to position [606, 0]
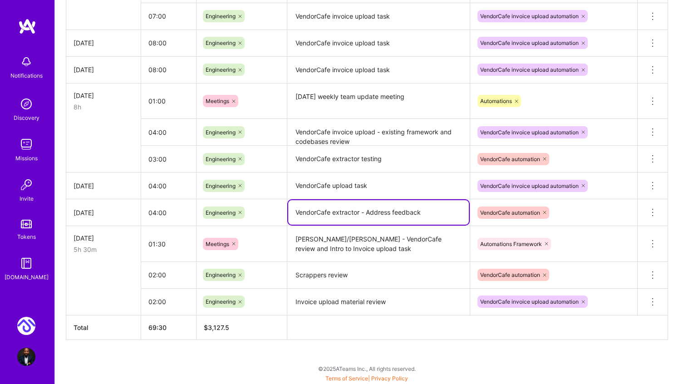
drag, startPoint x: 440, startPoint y: 211, endPoint x: 288, endPoint y: 209, distance: 152.5
click at [288, 209] on textarea "VendorCafe extractor - Address feedback" at bounding box center [378, 212] width 181 height 25
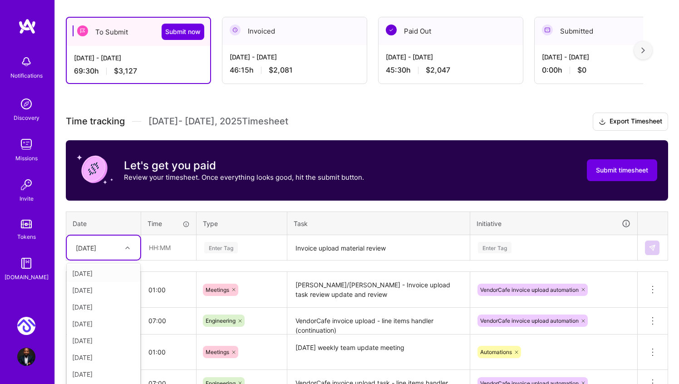
scroll to position [169, 0]
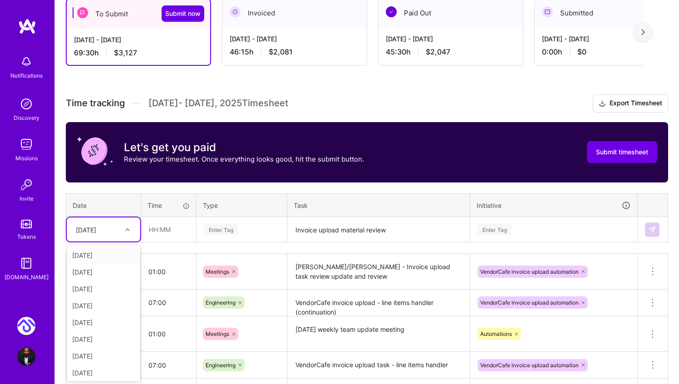
click at [127, 241] on div "option [DATE], selected. option [DATE] focused, 2 of 15. 14 results available. …" at bounding box center [104, 229] width 74 height 24
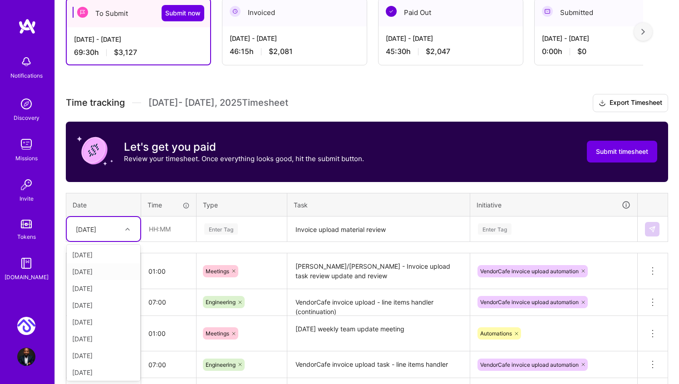
click at [104, 272] on div "[DATE]" at bounding box center [104, 271] width 74 height 17
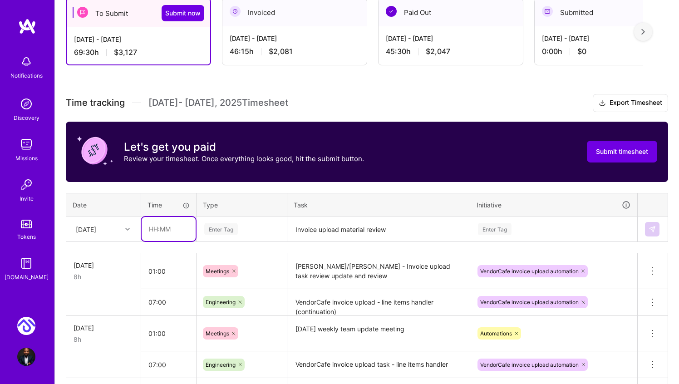
click at [150, 230] on input "text" at bounding box center [169, 229] width 54 height 24
type input "4"
type input "04:00"
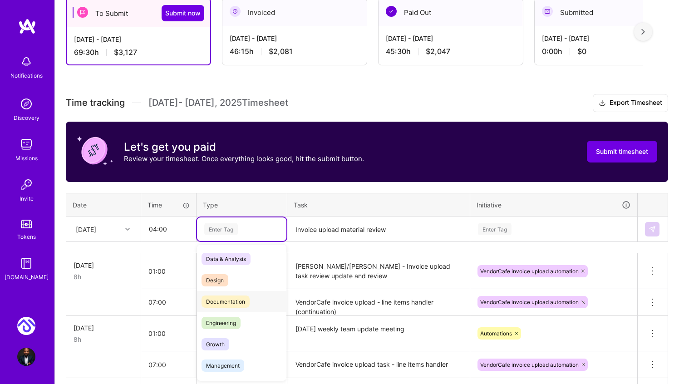
click at [233, 303] on span "Documentation" at bounding box center [226, 301] width 48 height 12
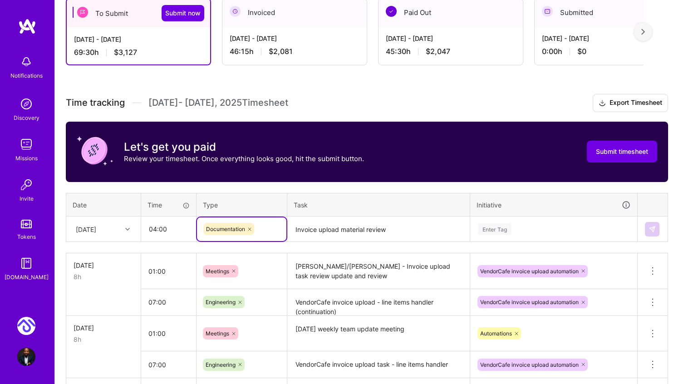
click at [256, 228] on div "Documentation" at bounding box center [241, 229] width 77 height 12
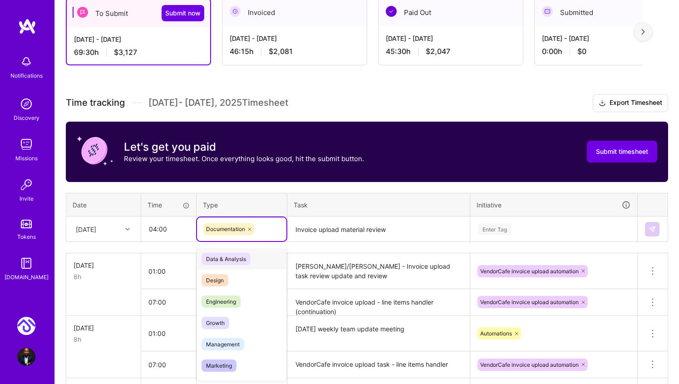
click at [249, 228] on icon at bounding box center [249, 229] width 5 height 5
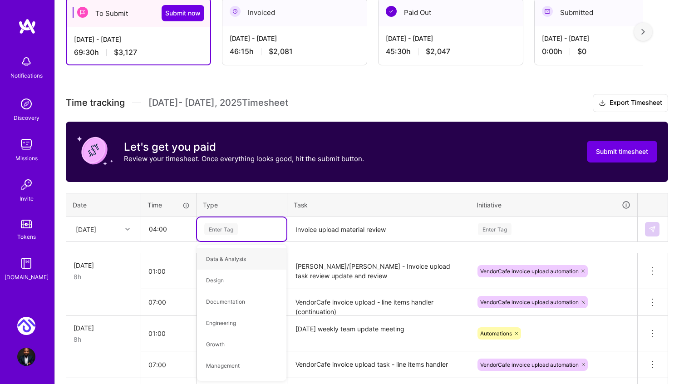
click at [249, 228] on div "Enter Tag" at bounding box center [241, 228] width 77 height 11
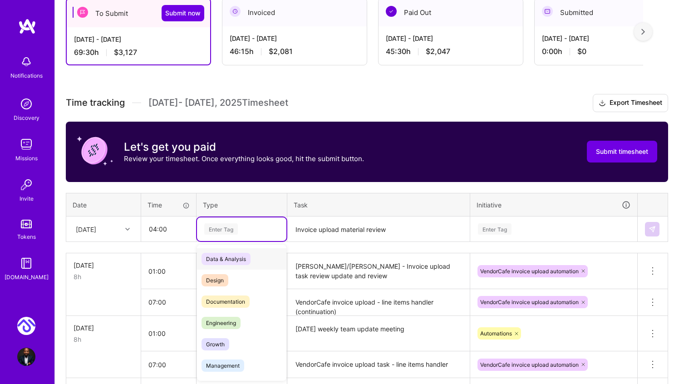
click at [251, 229] on div "Enter Tag" at bounding box center [241, 228] width 77 height 11
click at [227, 318] on span "Engineering" at bounding box center [221, 323] width 39 height 12
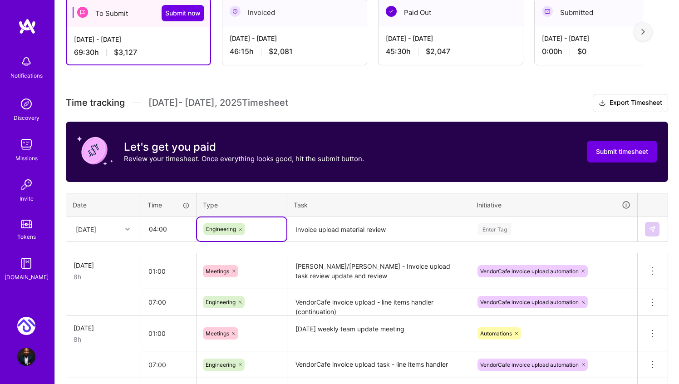
click at [336, 232] on textarea "Invoice upload material review" at bounding box center [378, 229] width 181 height 24
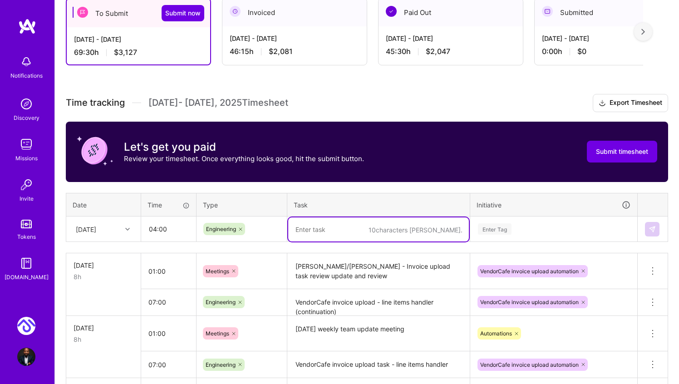
paste textarea "VendorCafe extractor - Address feedback"
type textarea "VendorCafe extractor - Address feedback and testing"
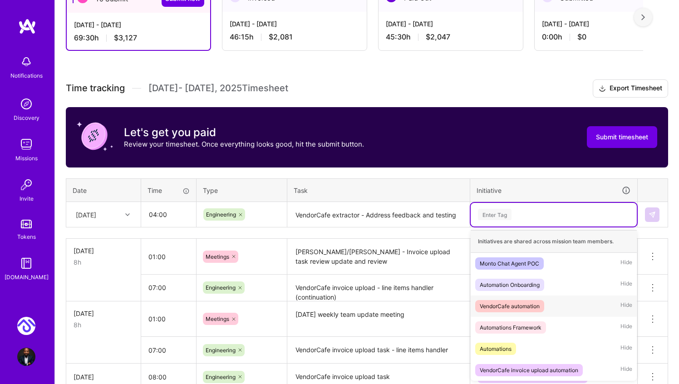
click at [539, 309] on div "VendorCafe automation" at bounding box center [510, 306] width 60 height 10
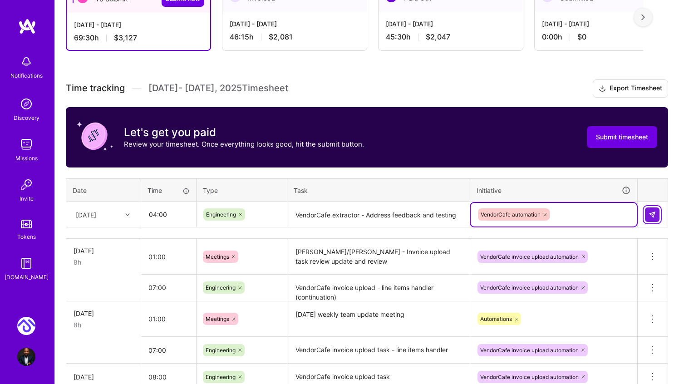
click at [657, 215] on button at bounding box center [652, 214] width 15 height 15
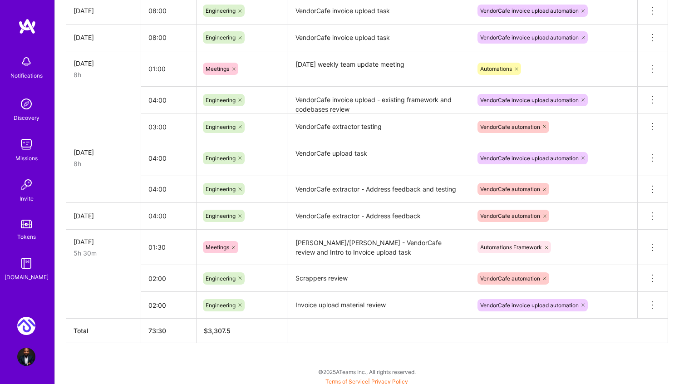
scroll to position [642, 0]
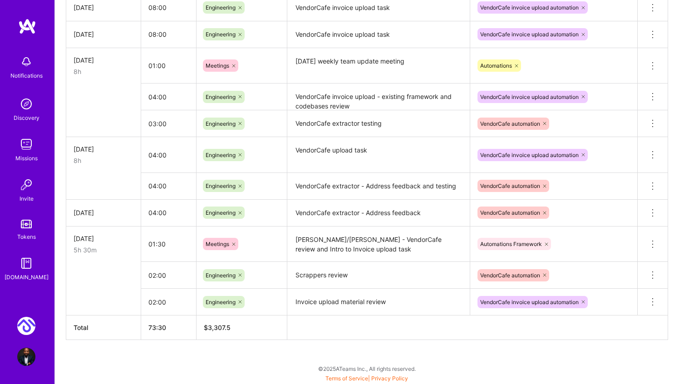
click at [153, 277] on input "02:00" at bounding box center [168, 275] width 55 height 24
click at [165, 273] on input "04:00" at bounding box center [168, 275] width 55 height 24
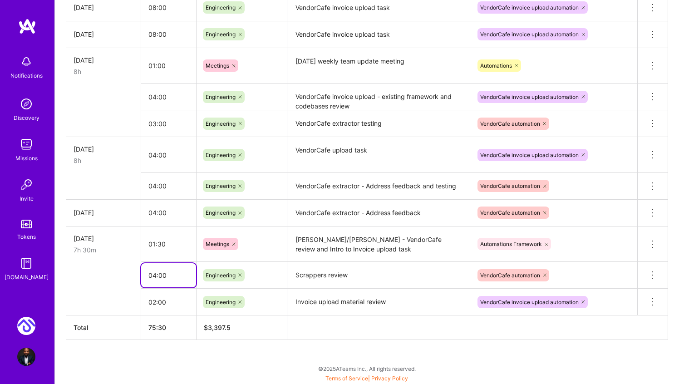
click at [165, 273] on input "04:00" at bounding box center [168, 275] width 55 height 24
click at [190, 286] on input "04:30" at bounding box center [168, 275] width 55 height 24
type input "04:30"
click at [190, 300] on input "02:00" at bounding box center [168, 302] width 55 height 24
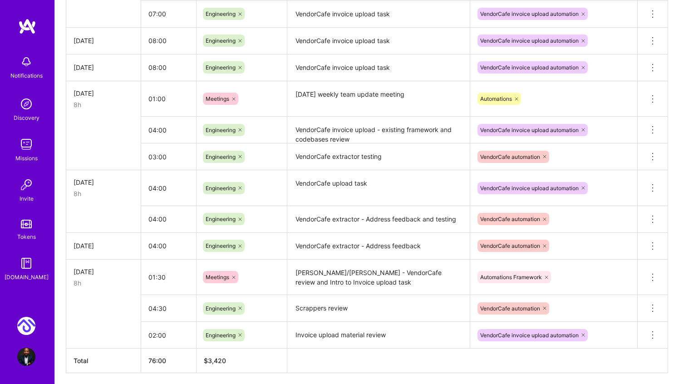
scroll to position [607, 0]
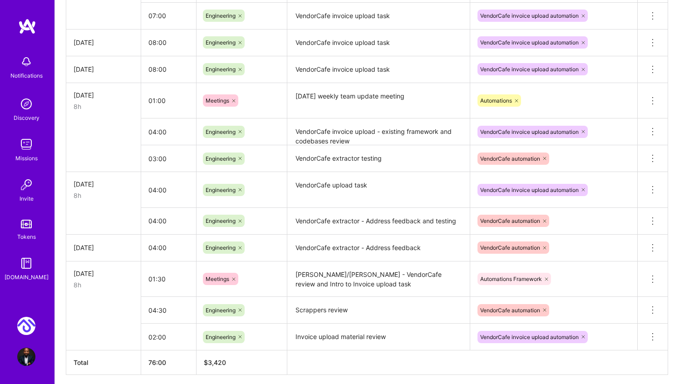
click at [547, 309] on icon at bounding box center [544, 309] width 5 height 5
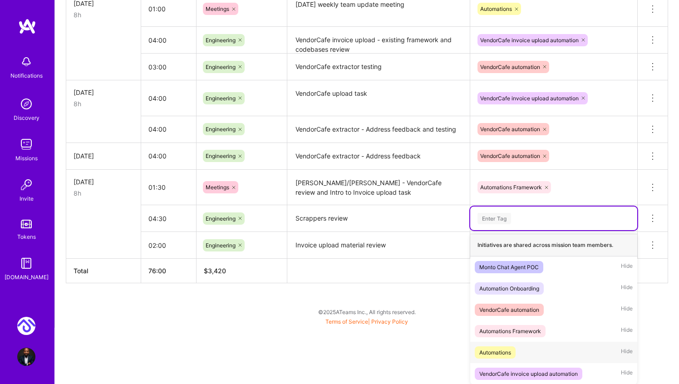
click at [502, 350] on div "Automations" at bounding box center [495, 353] width 32 height 10
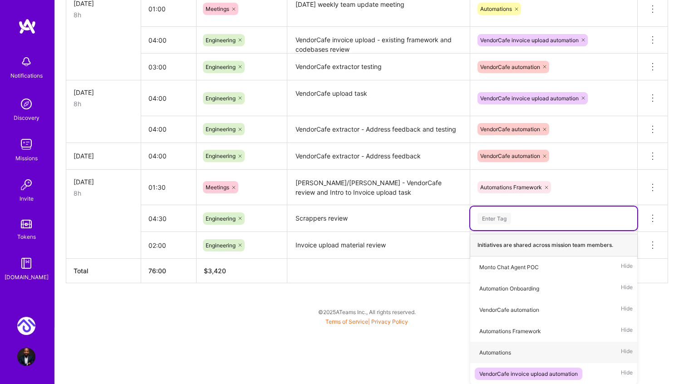
scroll to position [642, 0]
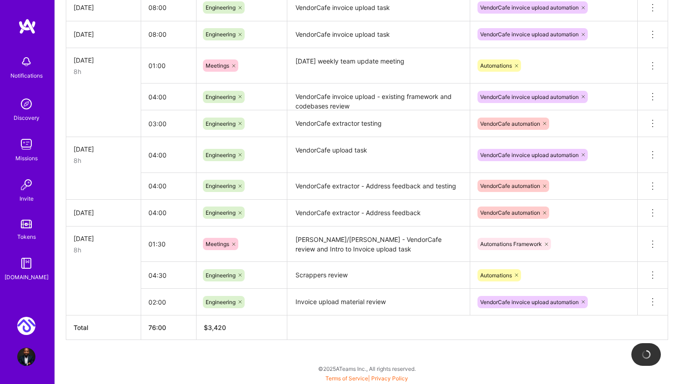
click at [482, 337] on th at bounding box center [477, 327] width 381 height 25
